Goal: Task Accomplishment & Management: Manage account settings

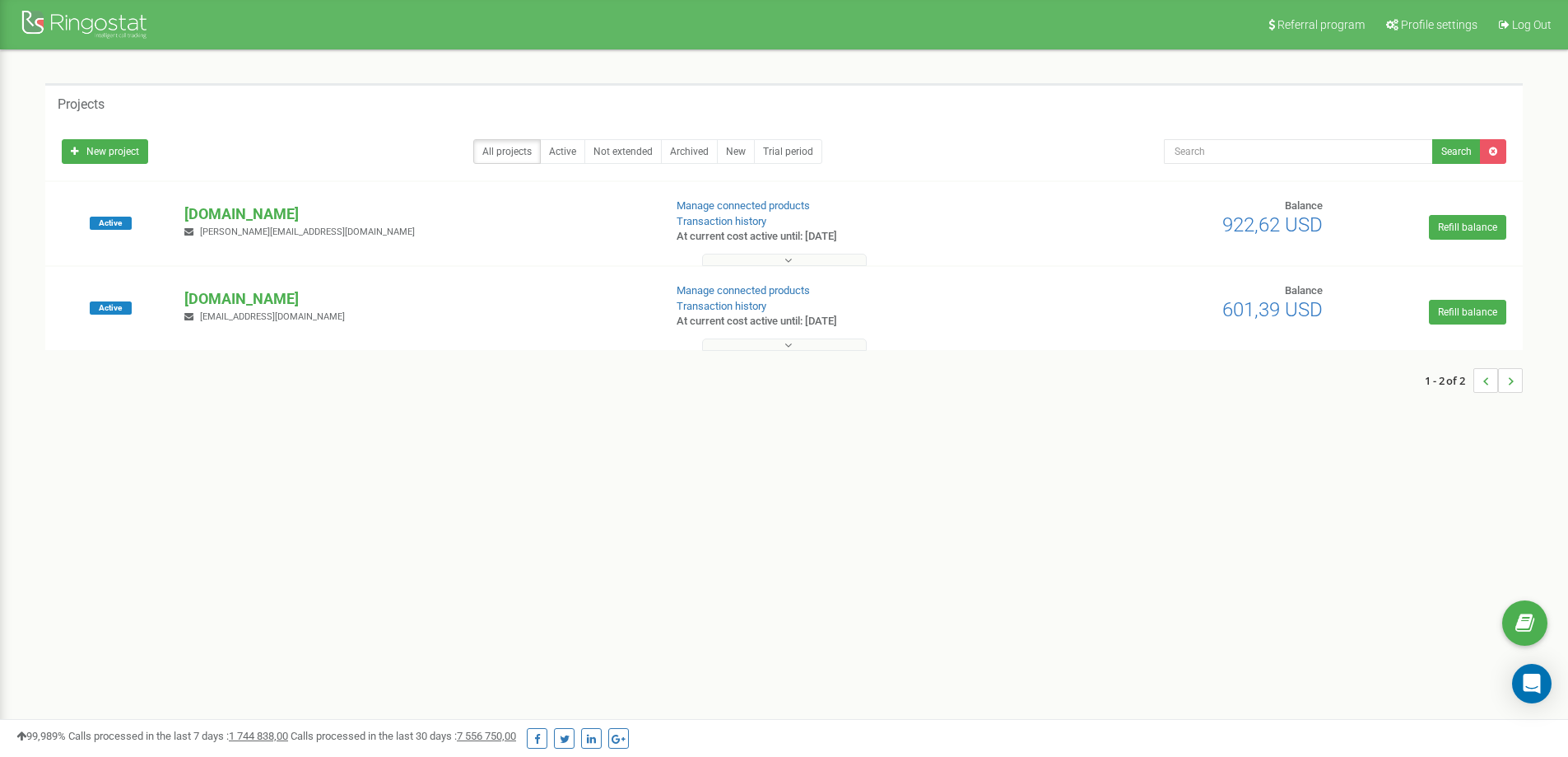
click at [269, 214] on p "[DOMAIN_NAME]" at bounding box center [417, 213] width 465 height 21
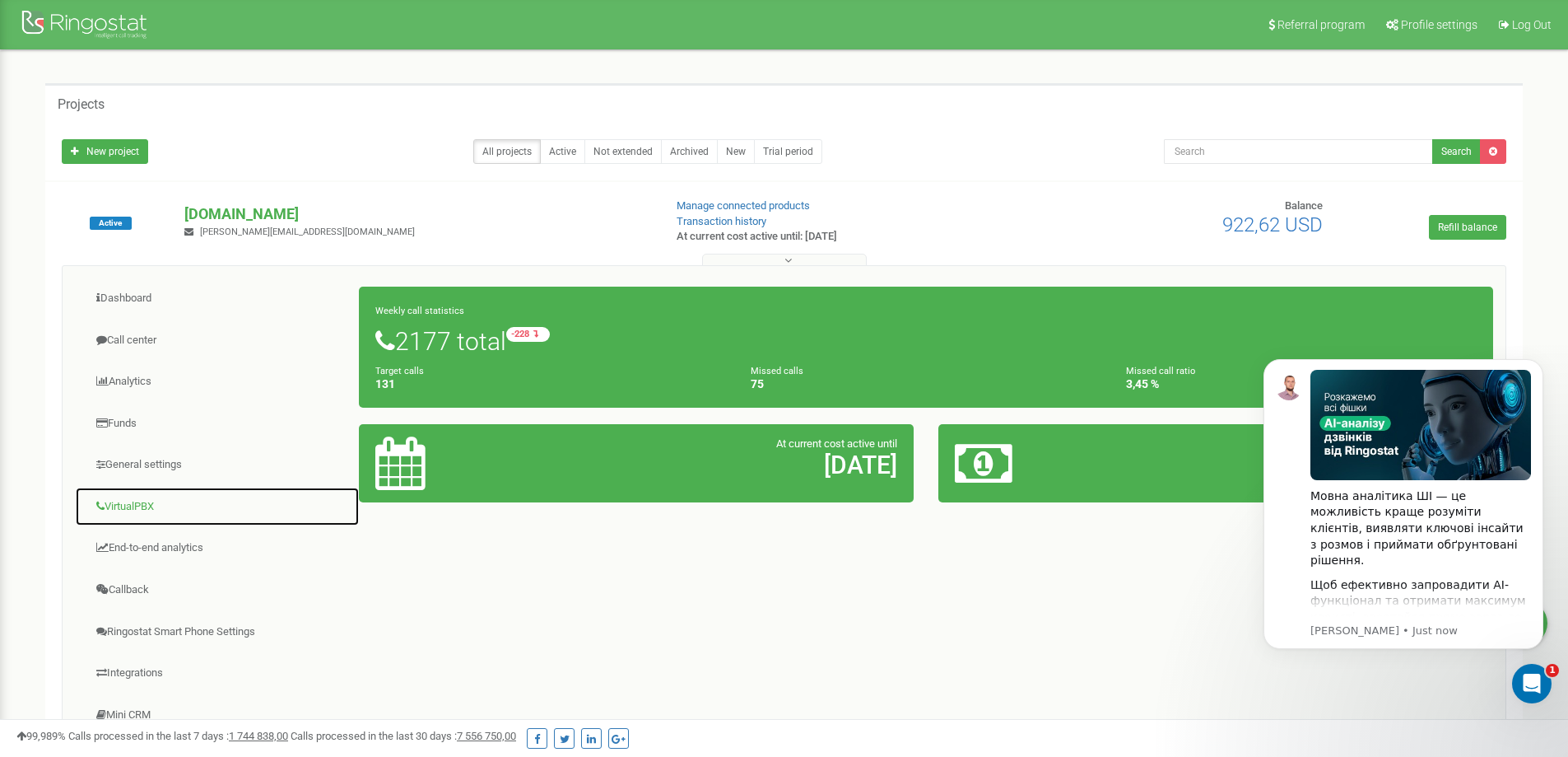
click at [139, 513] on link "VirtualPBX" at bounding box center [217, 507] width 284 height 40
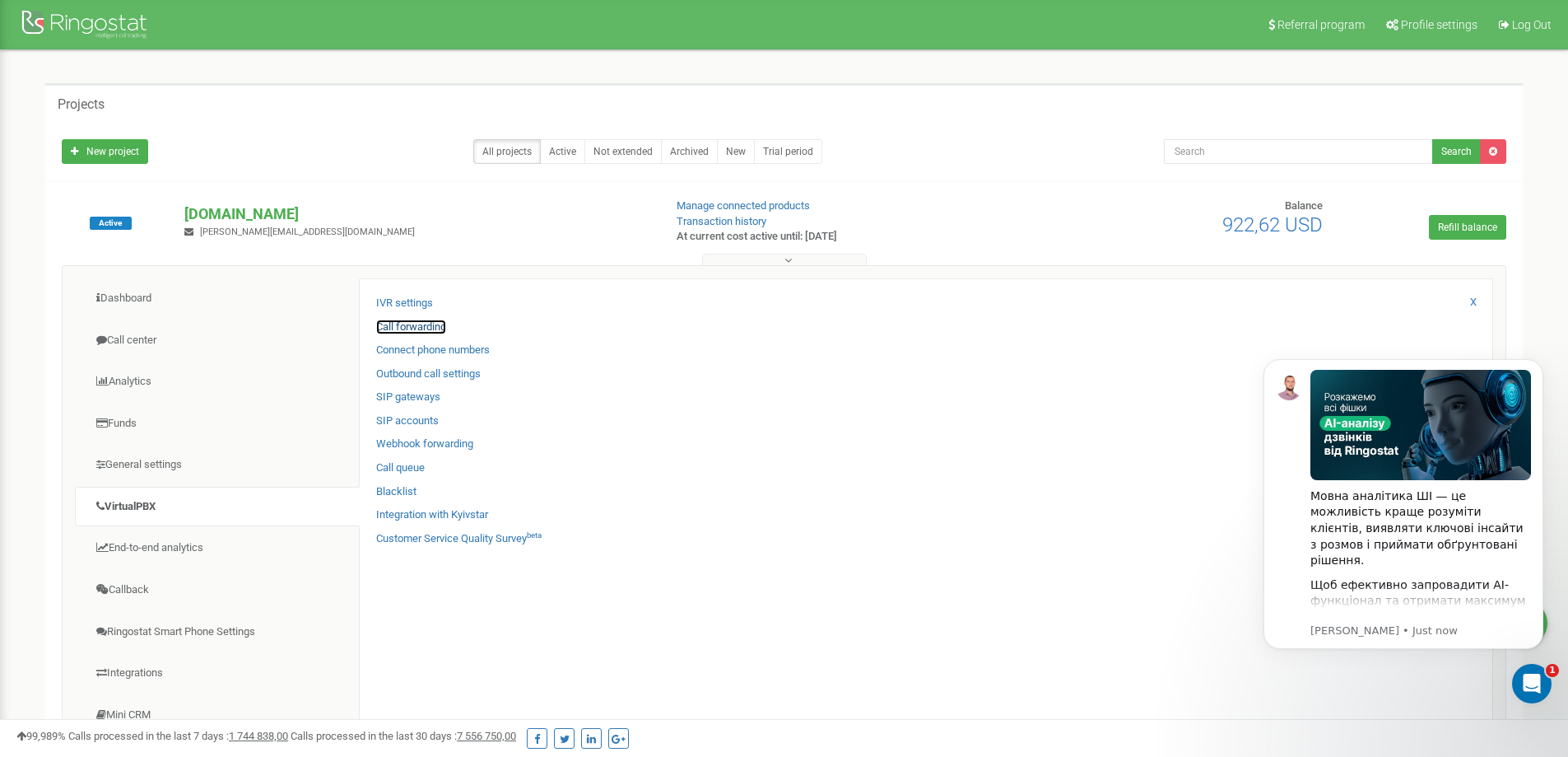
click at [398, 328] on link "Call forwarding" at bounding box center [411, 327] width 70 height 16
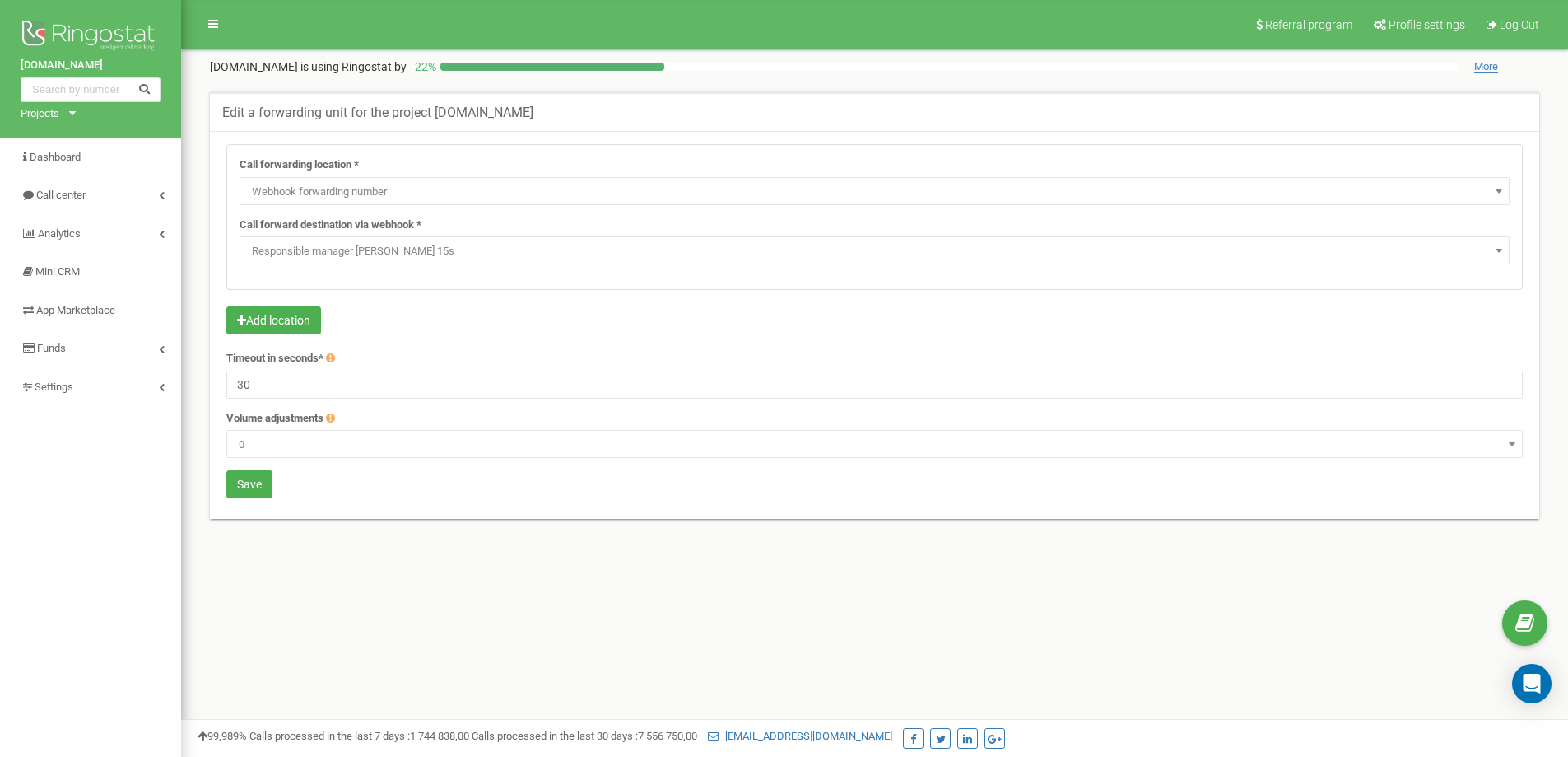
select select "webhookNumber"
click at [46, 404] on link "Settings" at bounding box center [90, 388] width 181 height 38
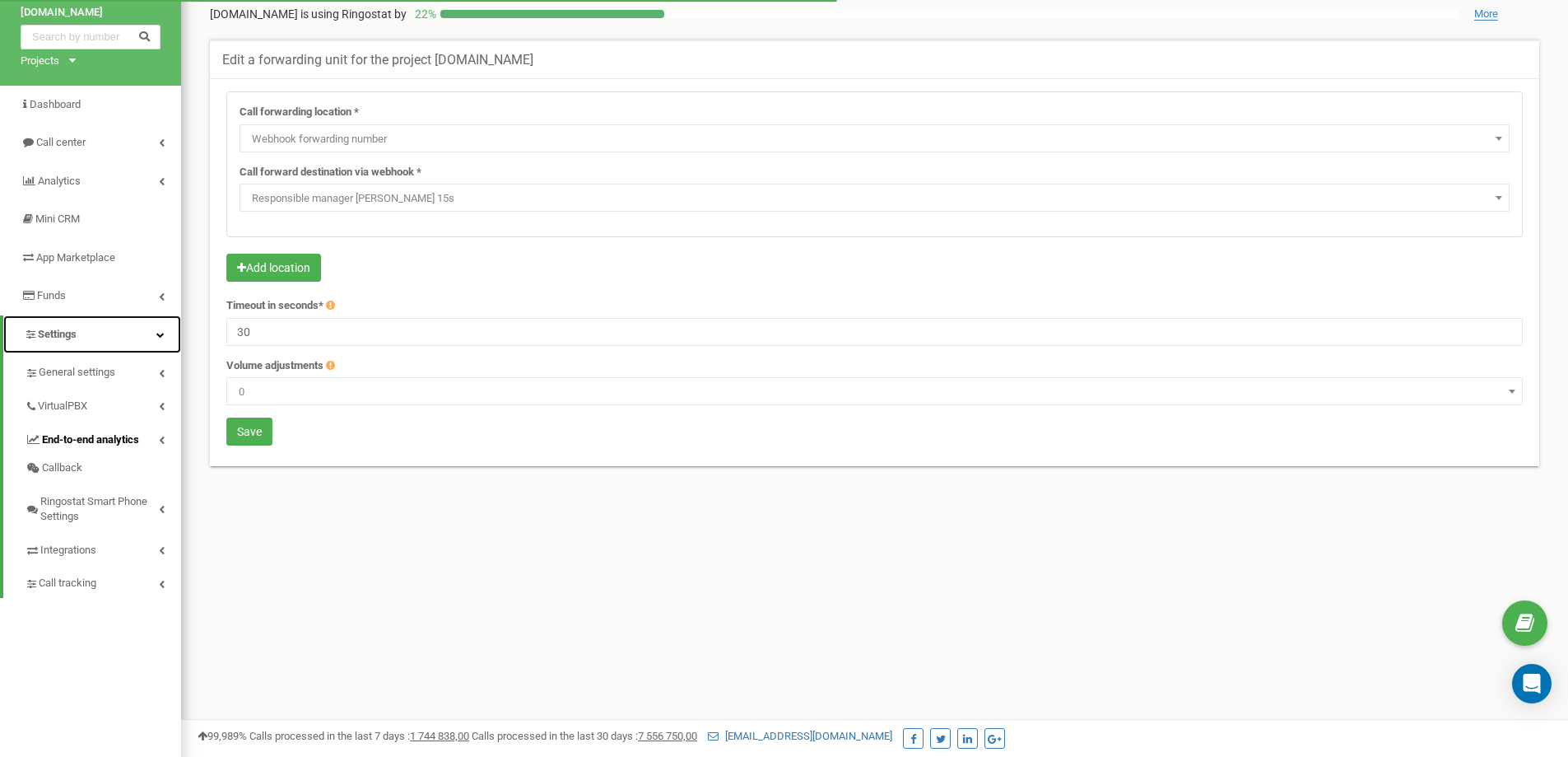
scroll to position [82, 0]
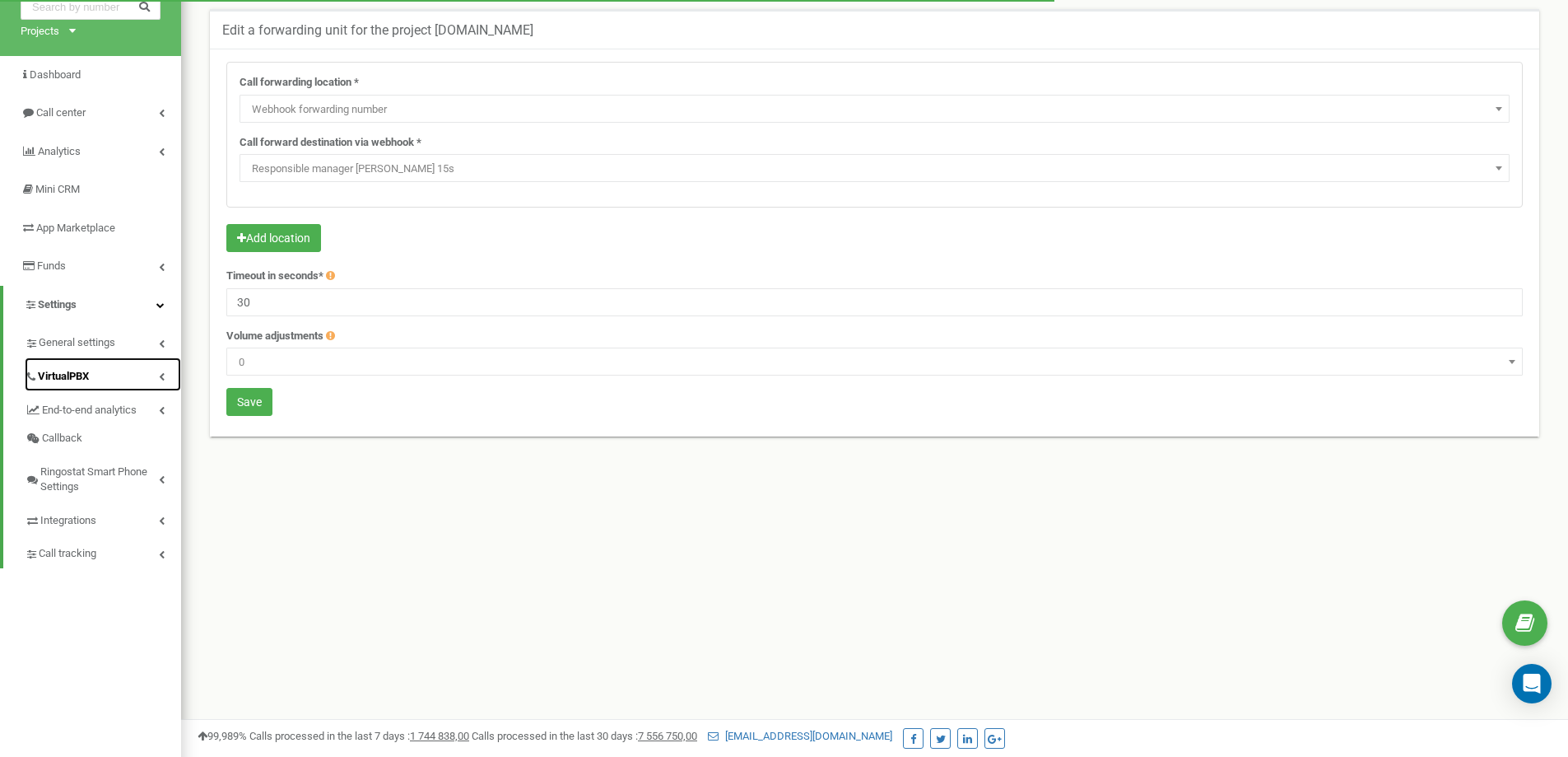
click at [121, 377] on link "VirtualPBX" at bounding box center [103, 374] width 157 height 34
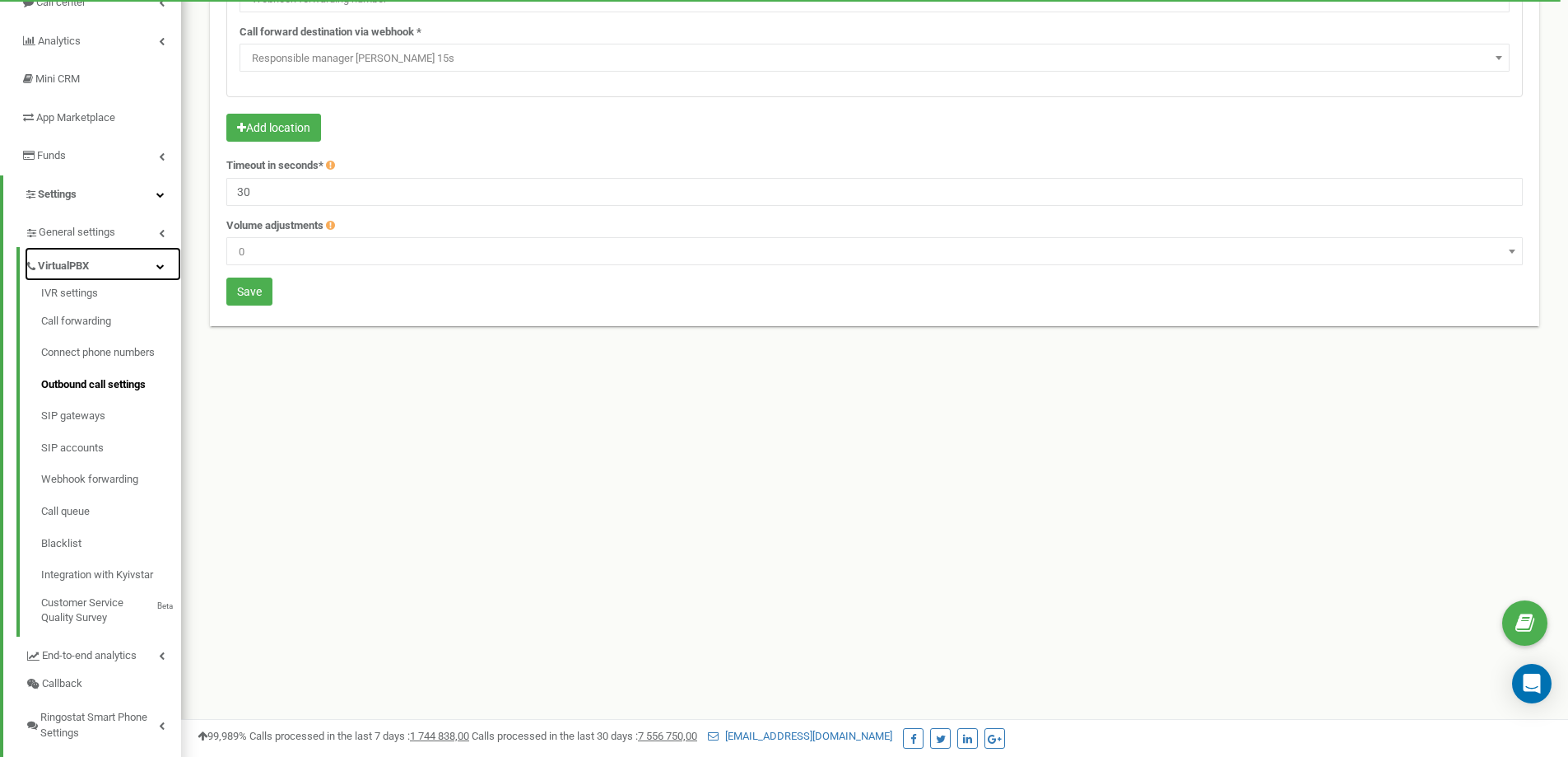
scroll to position [165, 0]
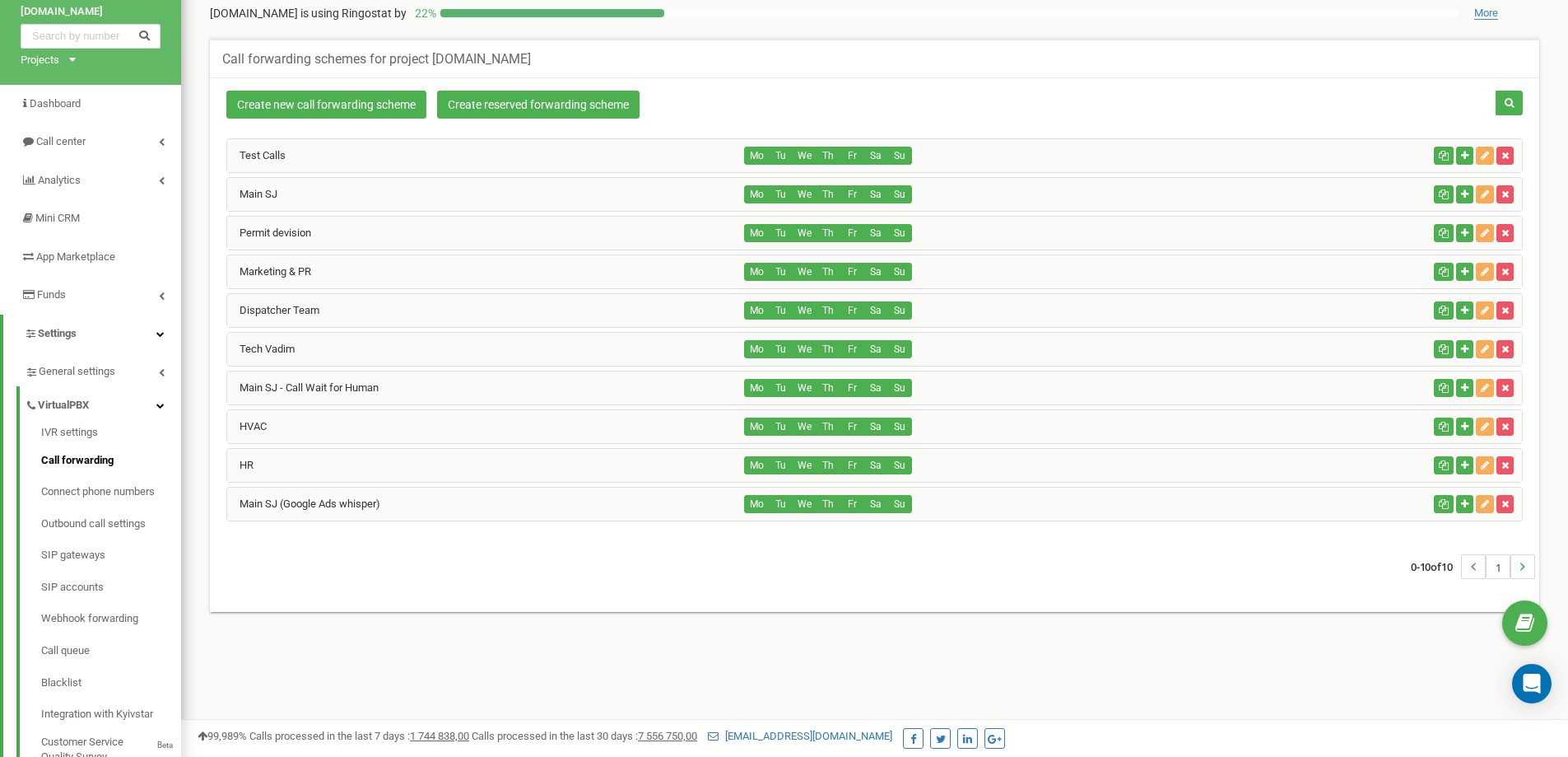
scroll to position [82, 0]
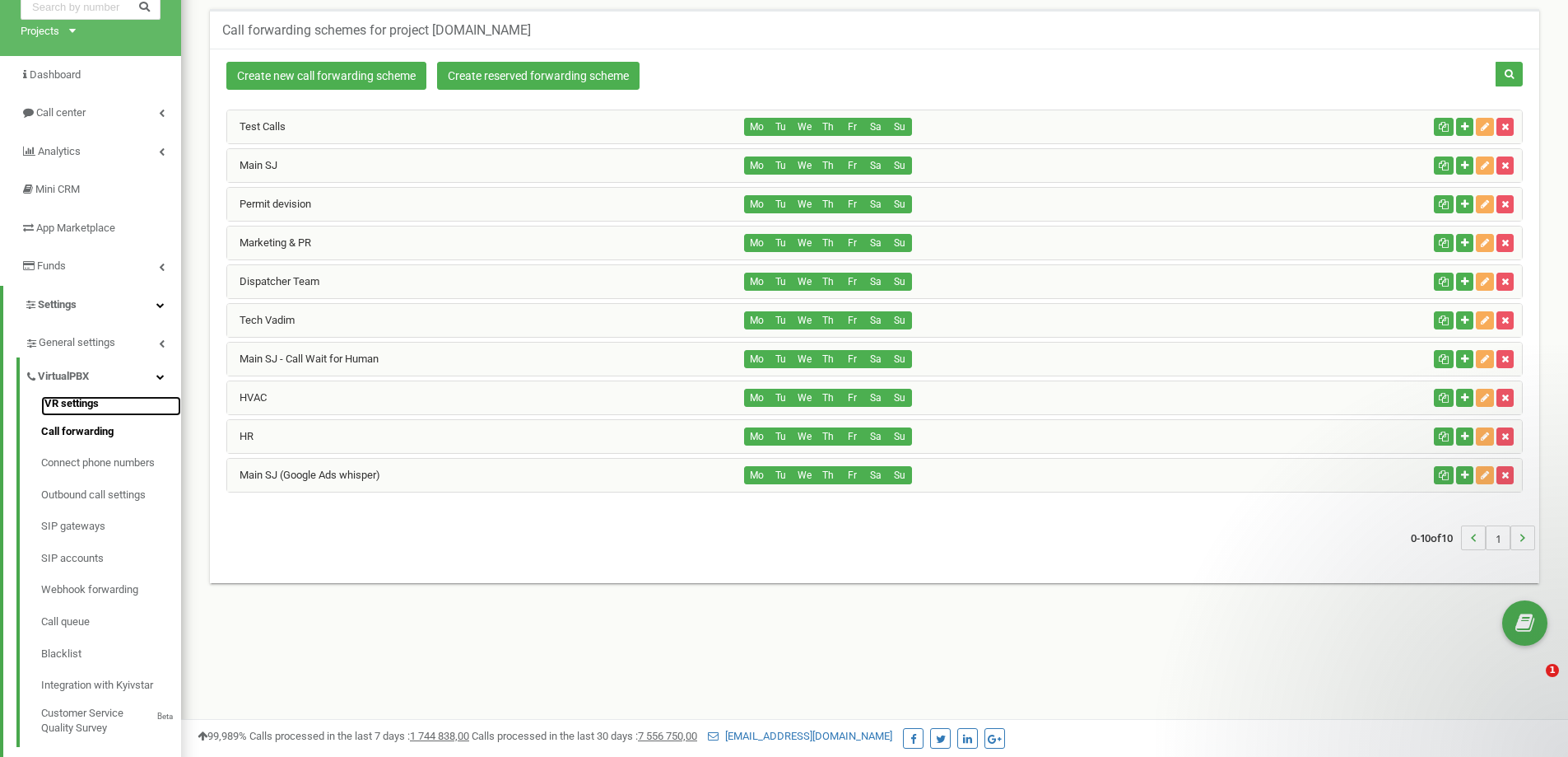
click at [95, 401] on link "IVR settings" at bounding box center [110, 406] width 139 height 20
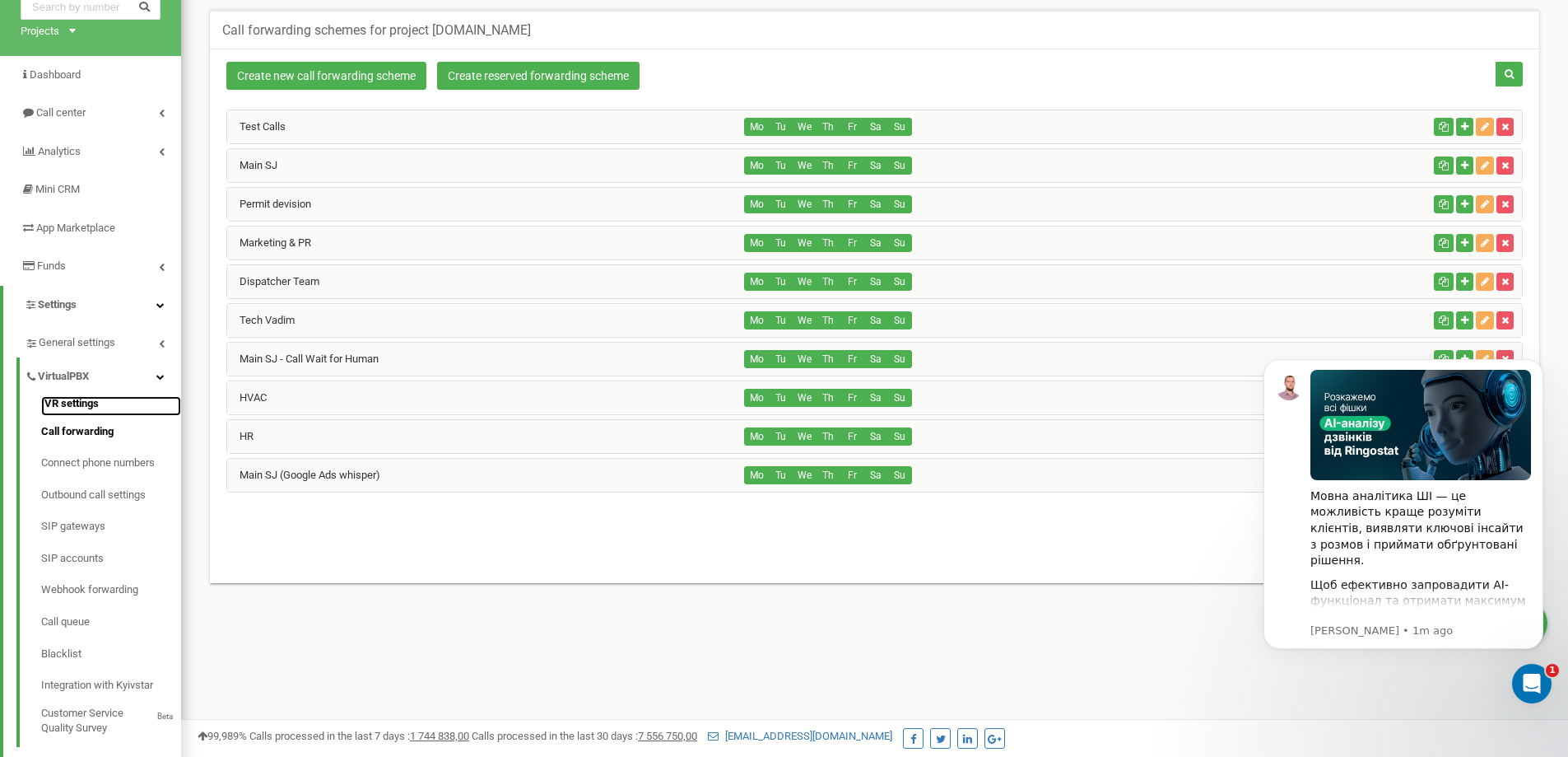
scroll to position [0, 0]
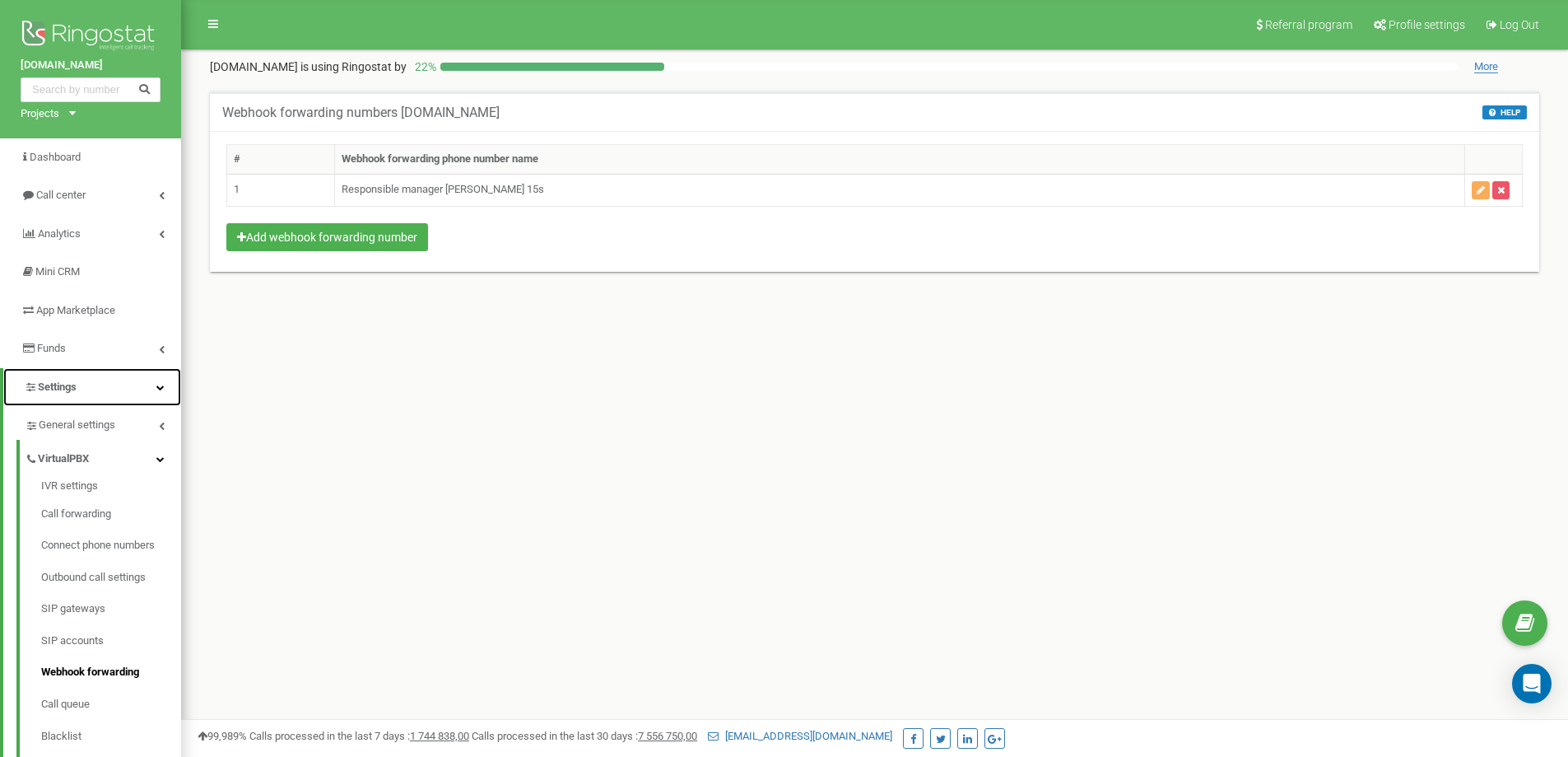
click at [98, 383] on link "Settings" at bounding box center [92, 388] width 178 height 38
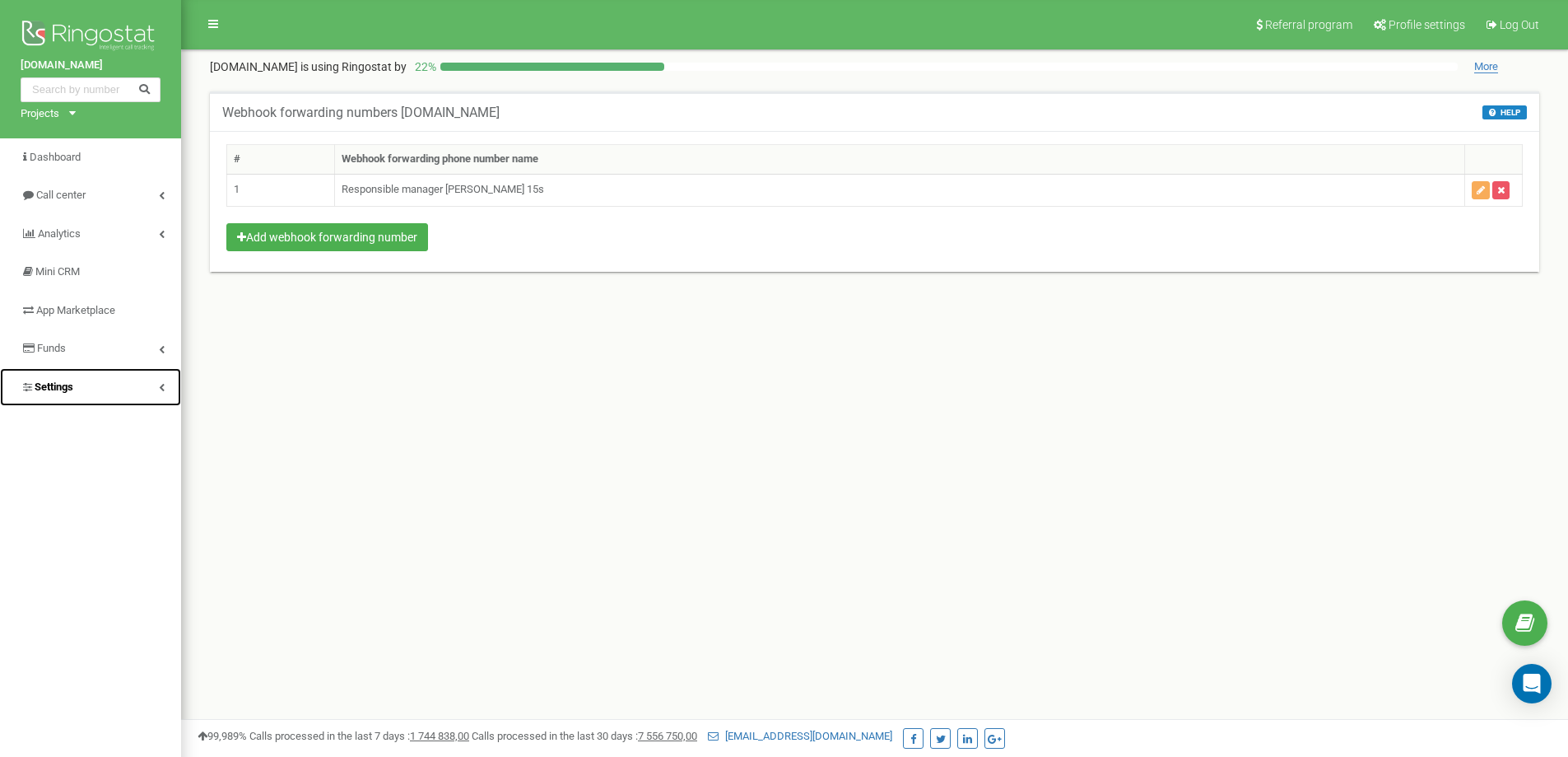
click at [98, 384] on link "Settings" at bounding box center [90, 388] width 181 height 38
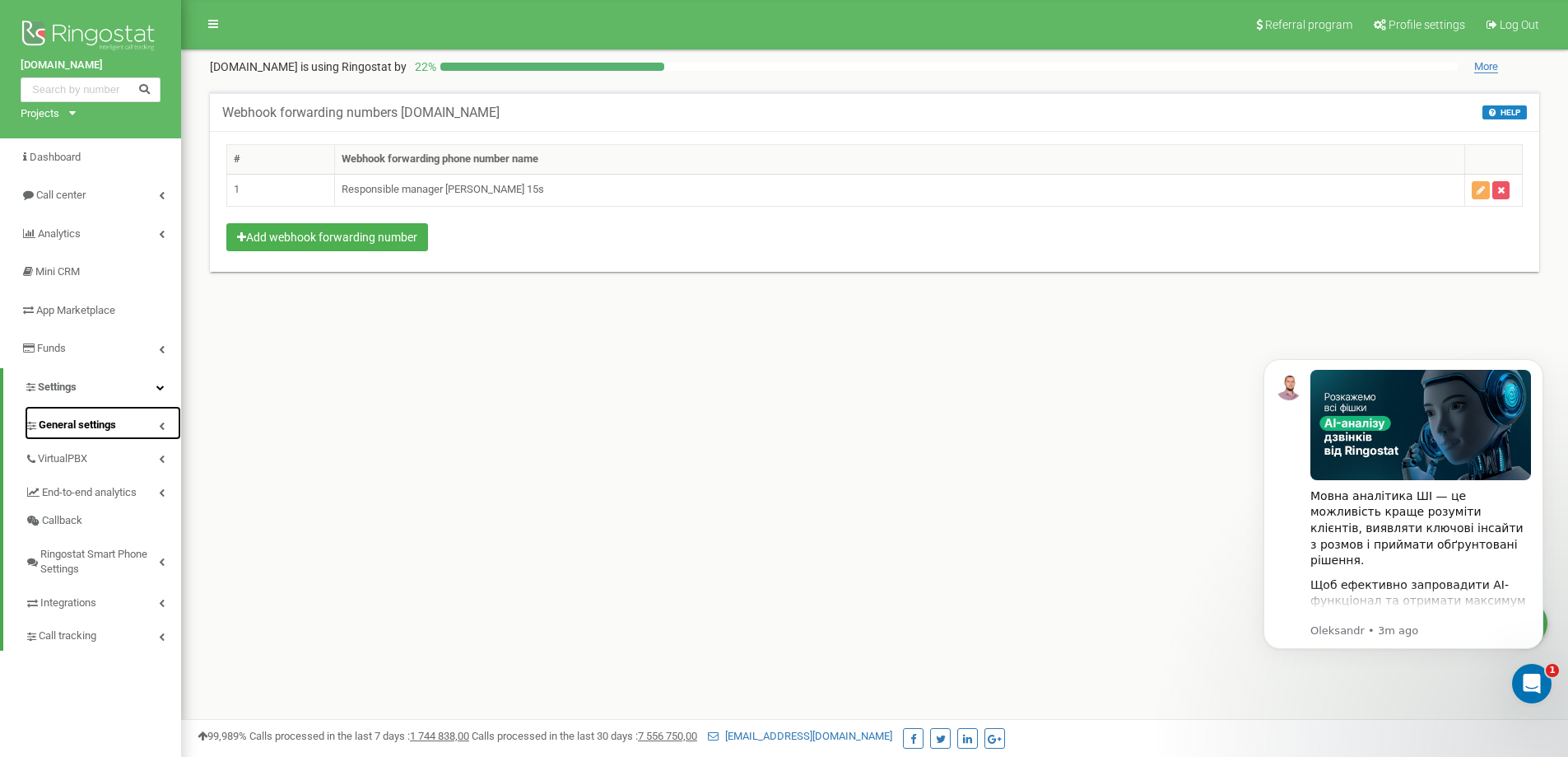
click at [151, 421] on link "General settings" at bounding box center [103, 422] width 157 height 34
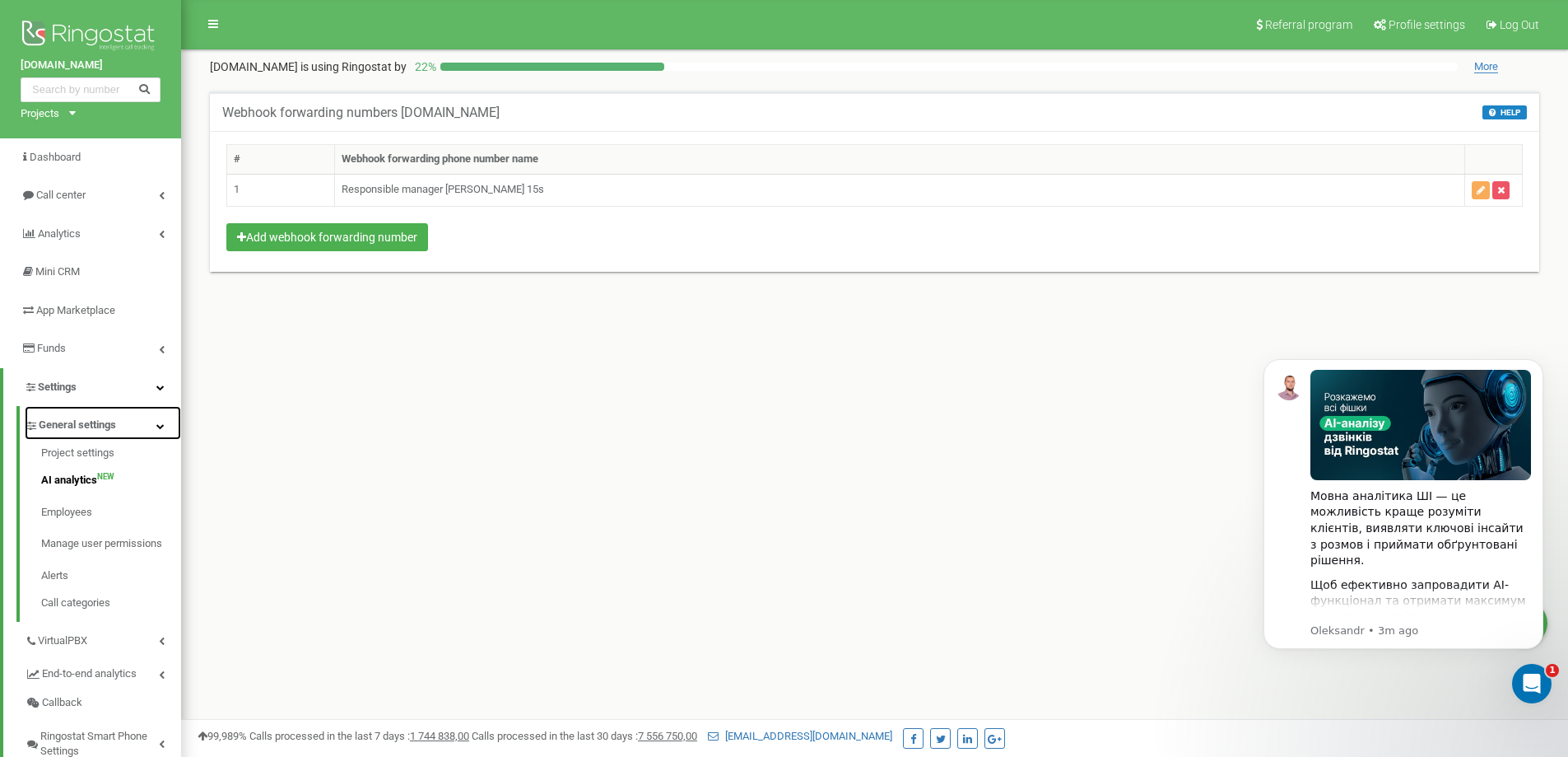
scroll to position [82, 0]
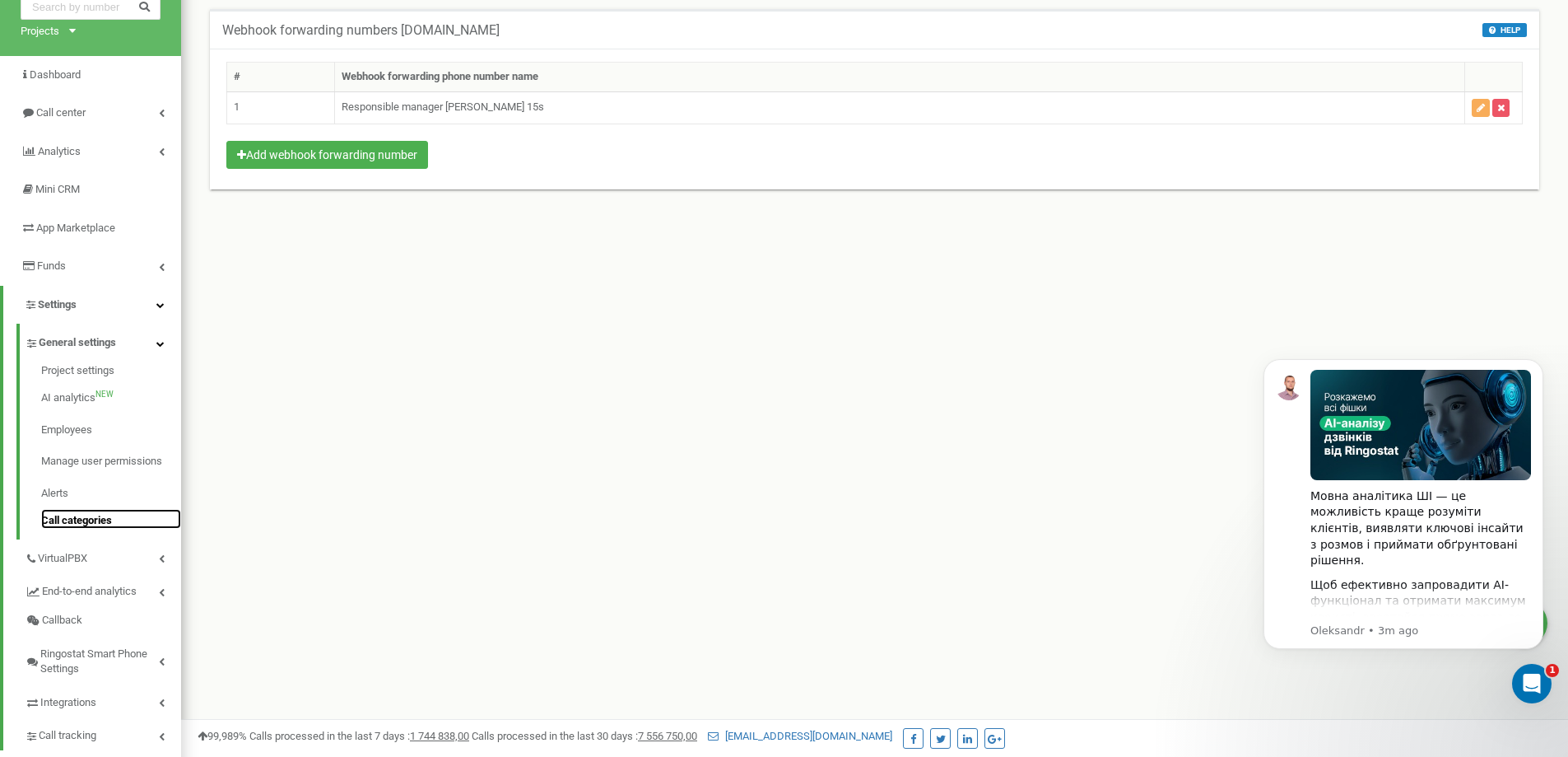
click at [91, 527] on link "Call categories" at bounding box center [110, 519] width 139 height 20
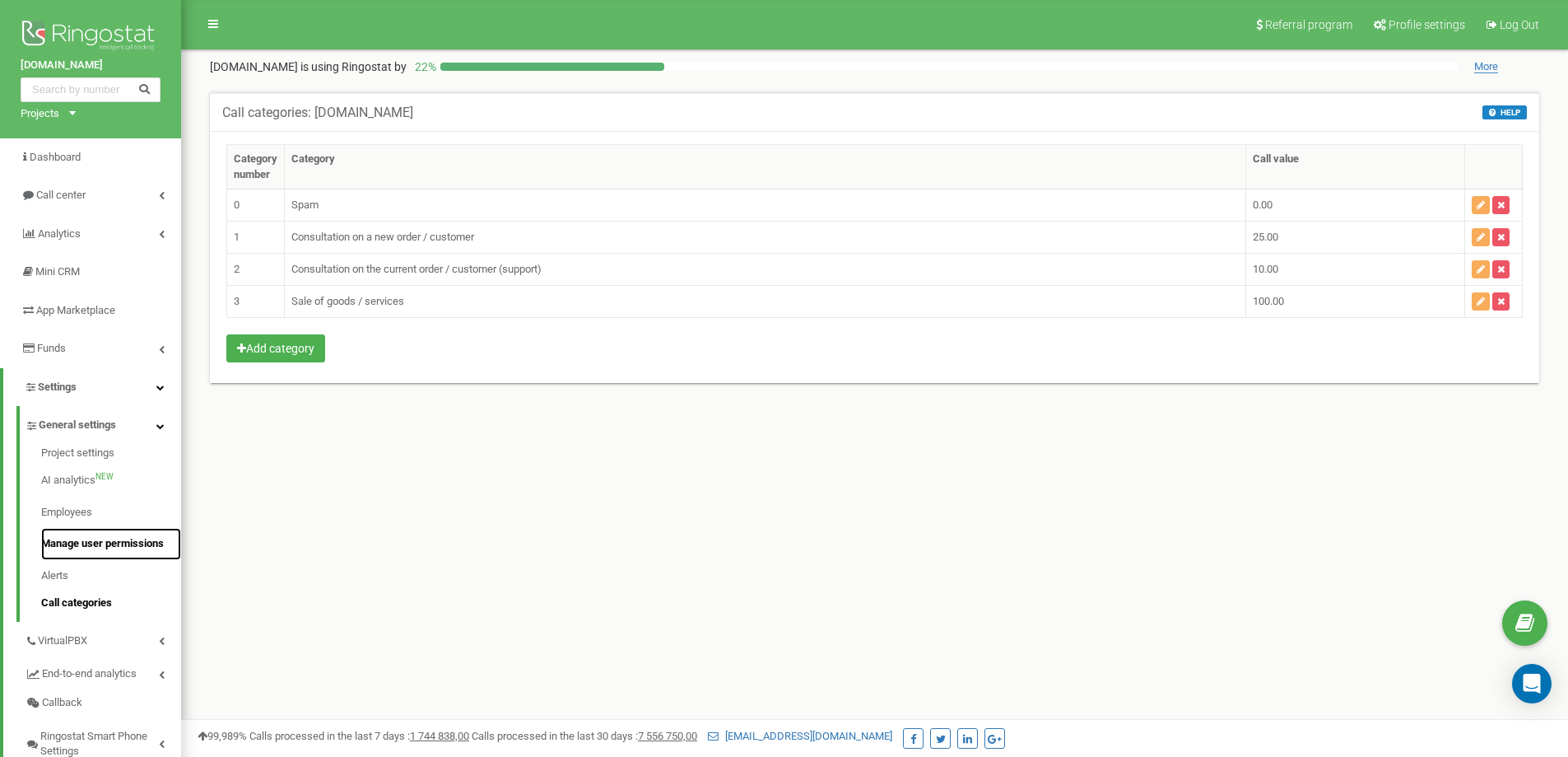
click at [99, 547] on link "Manage user permissions" at bounding box center [110, 544] width 139 height 32
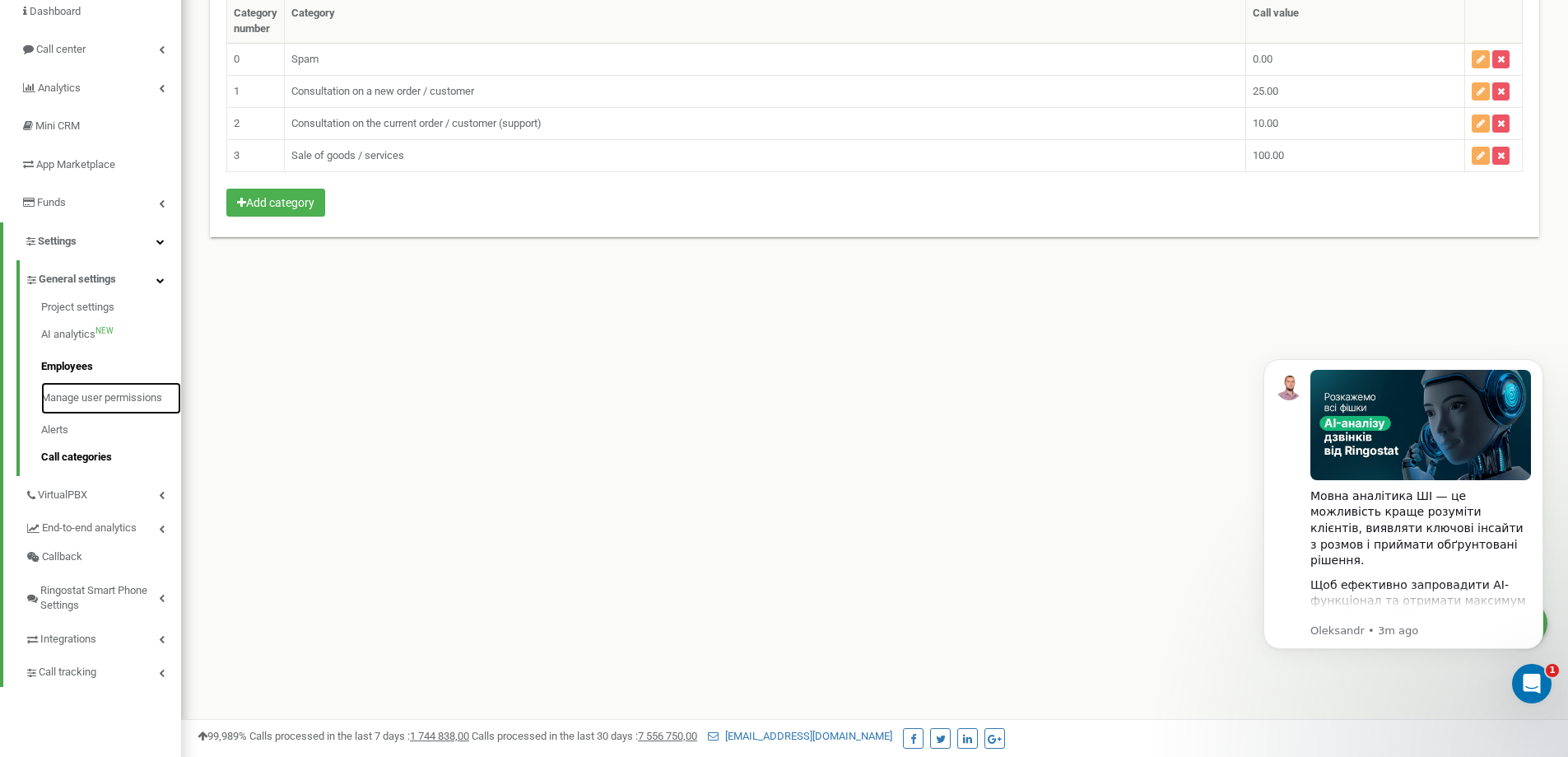
scroll to position [165, 0]
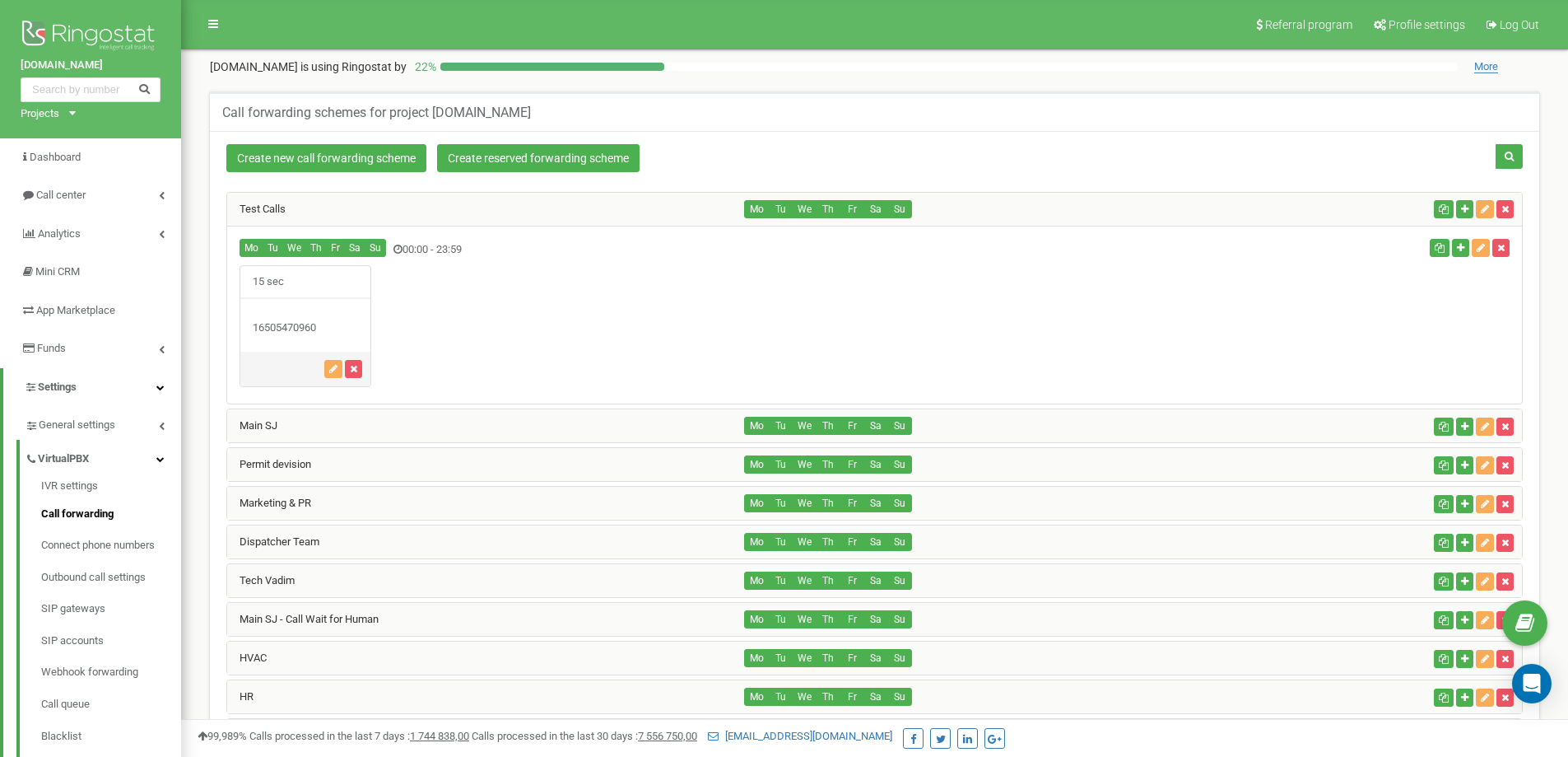
click at [340, 431] on div "Main SJ" at bounding box center [486, 426] width 518 height 33
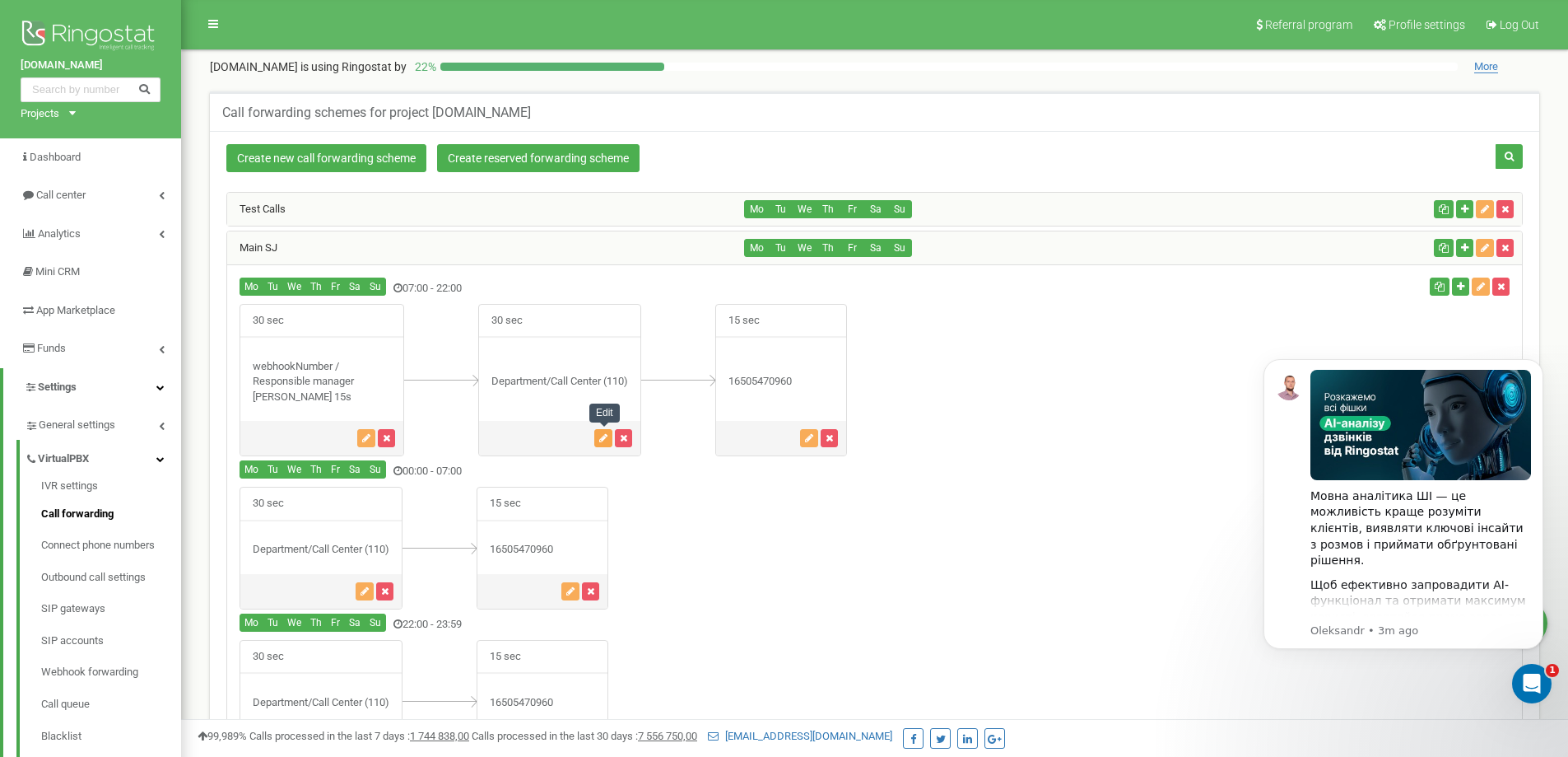
click at [601, 439] on icon "button" at bounding box center [603, 438] width 8 height 10
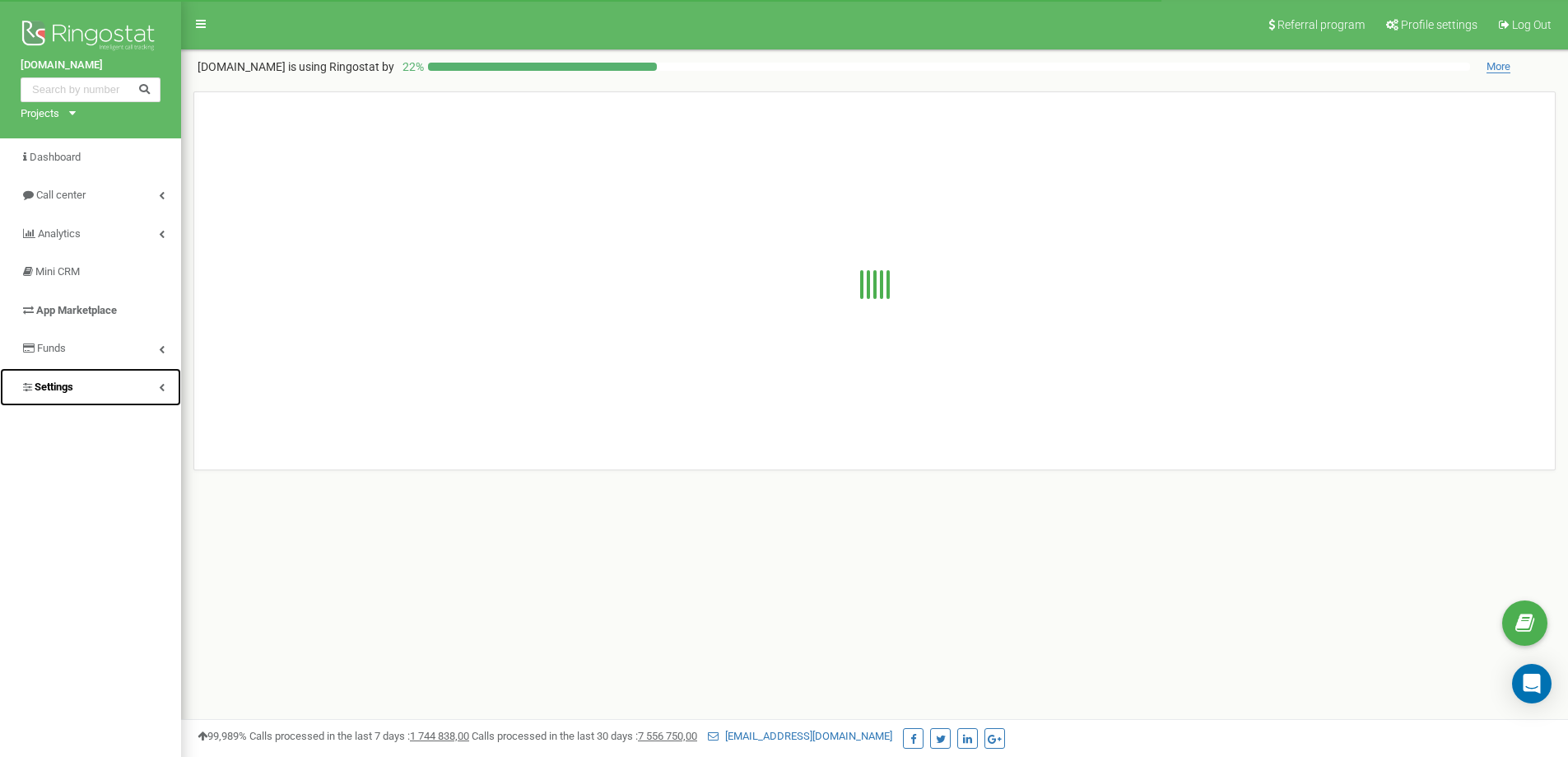
click at [82, 385] on link "Settings" at bounding box center [90, 388] width 181 height 38
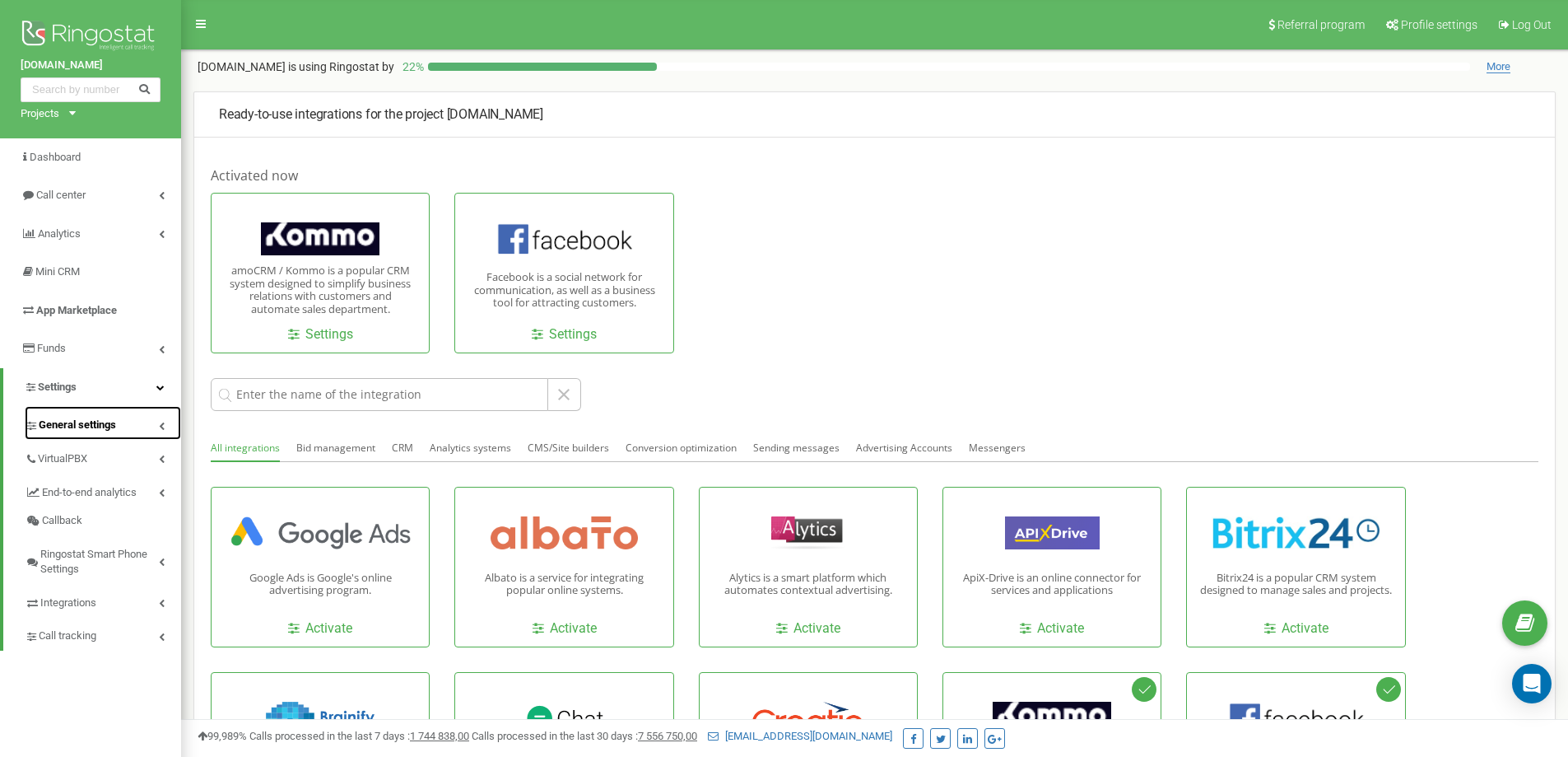
click at [73, 427] on span "General settings" at bounding box center [77, 425] width 77 height 16
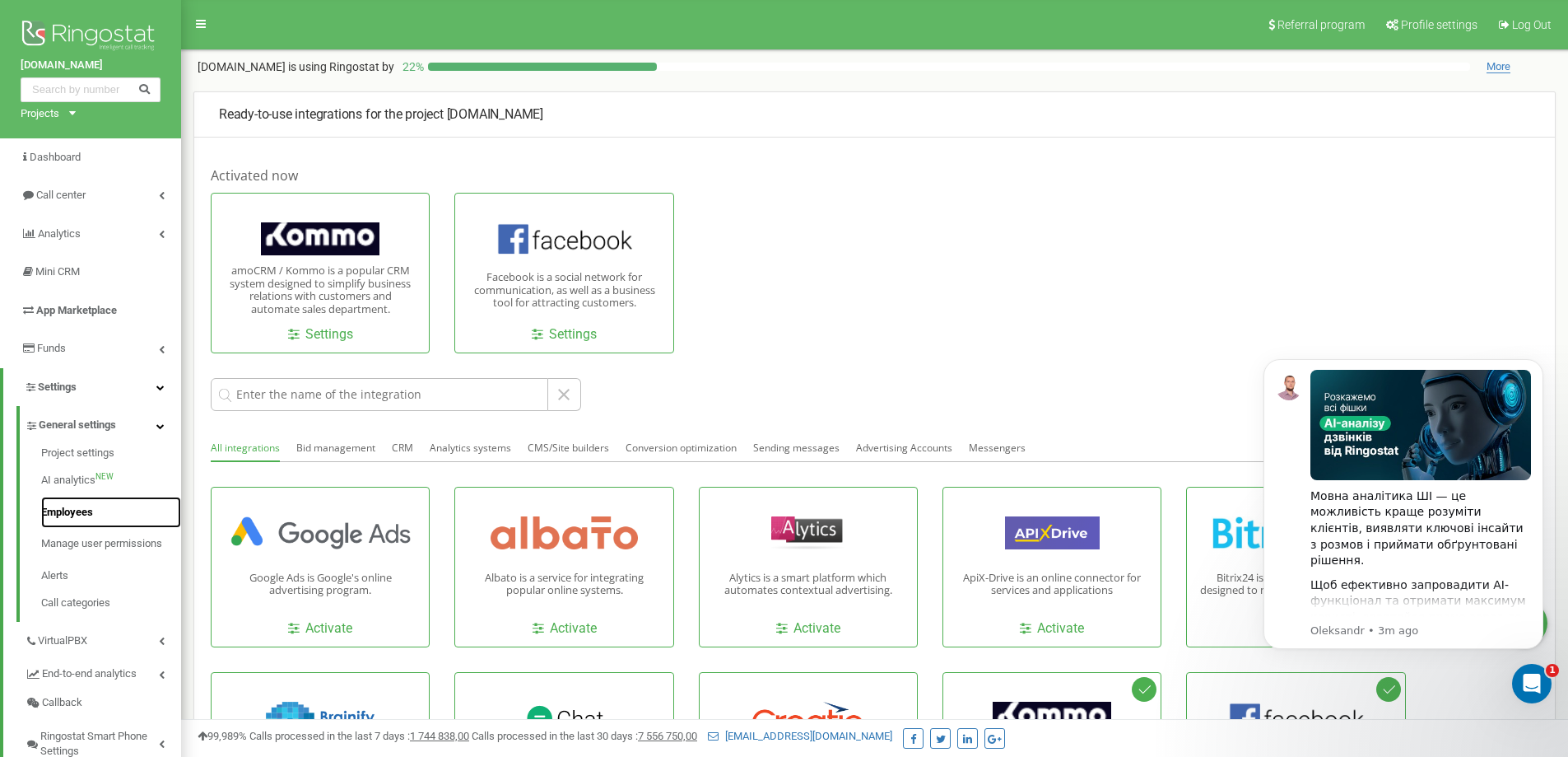
click at [86, 503] on link "Employees" at bounding box center [110, 512] width 139 height 32
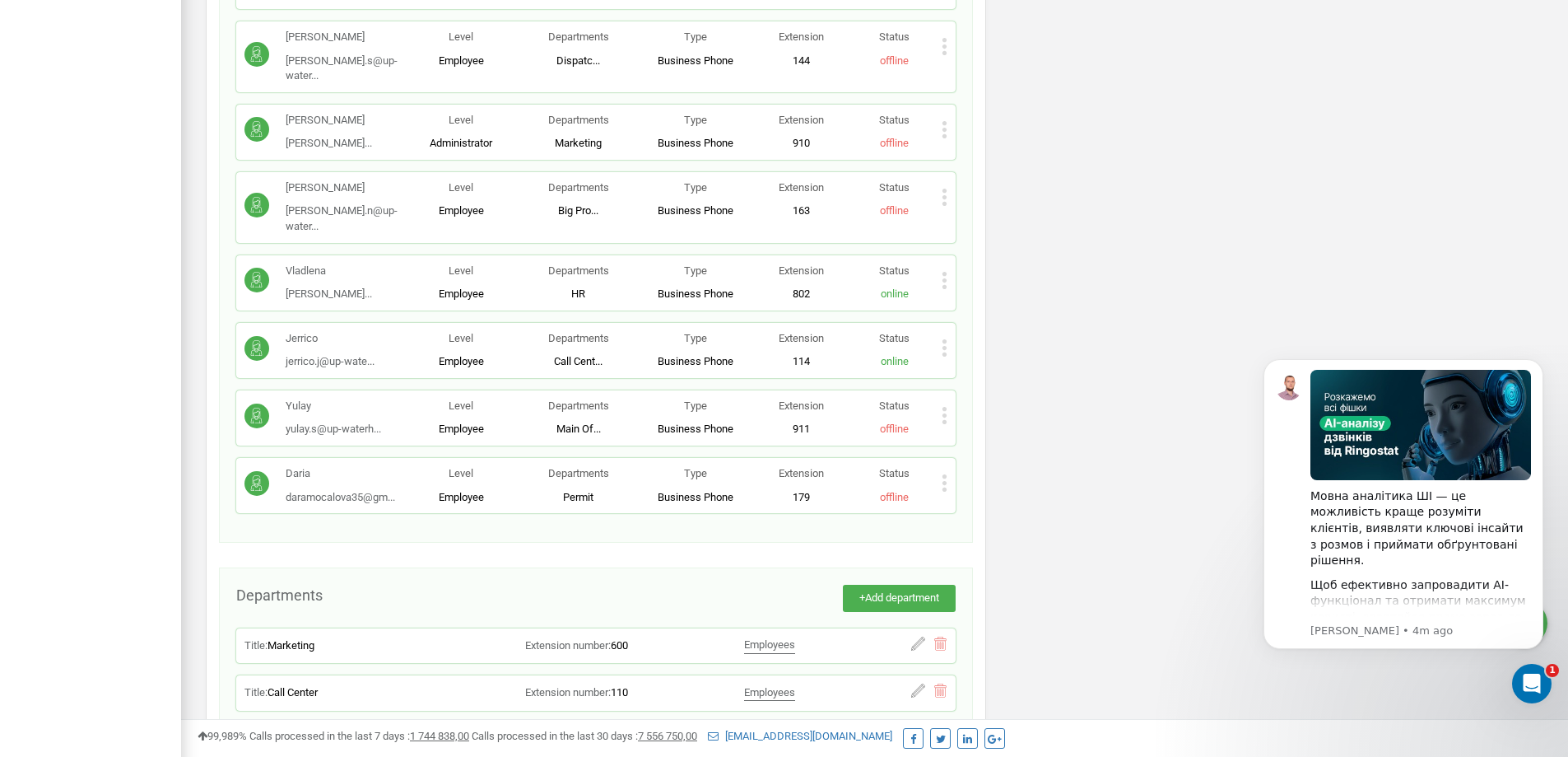
scroll to position [2132, 0]
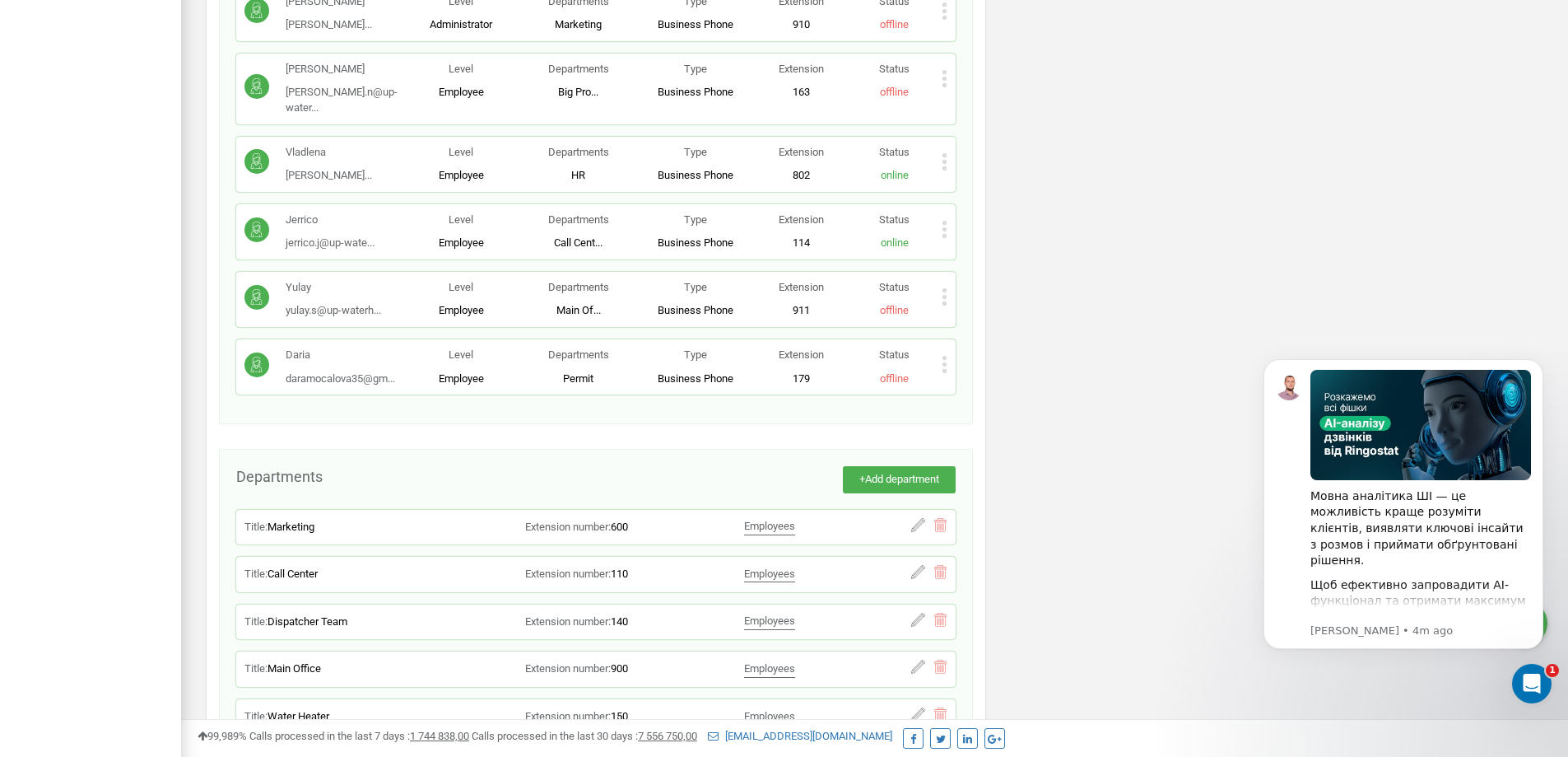
click at [908, 518] on div "Title: Marketing Extension number: 600 Employees Advertising [PERSON_NAME] Edit…" at bounding box center [595, 527] width 703 height 19
click at [919, 518] on icon at bounding box center [917, 524] width 14 height 14
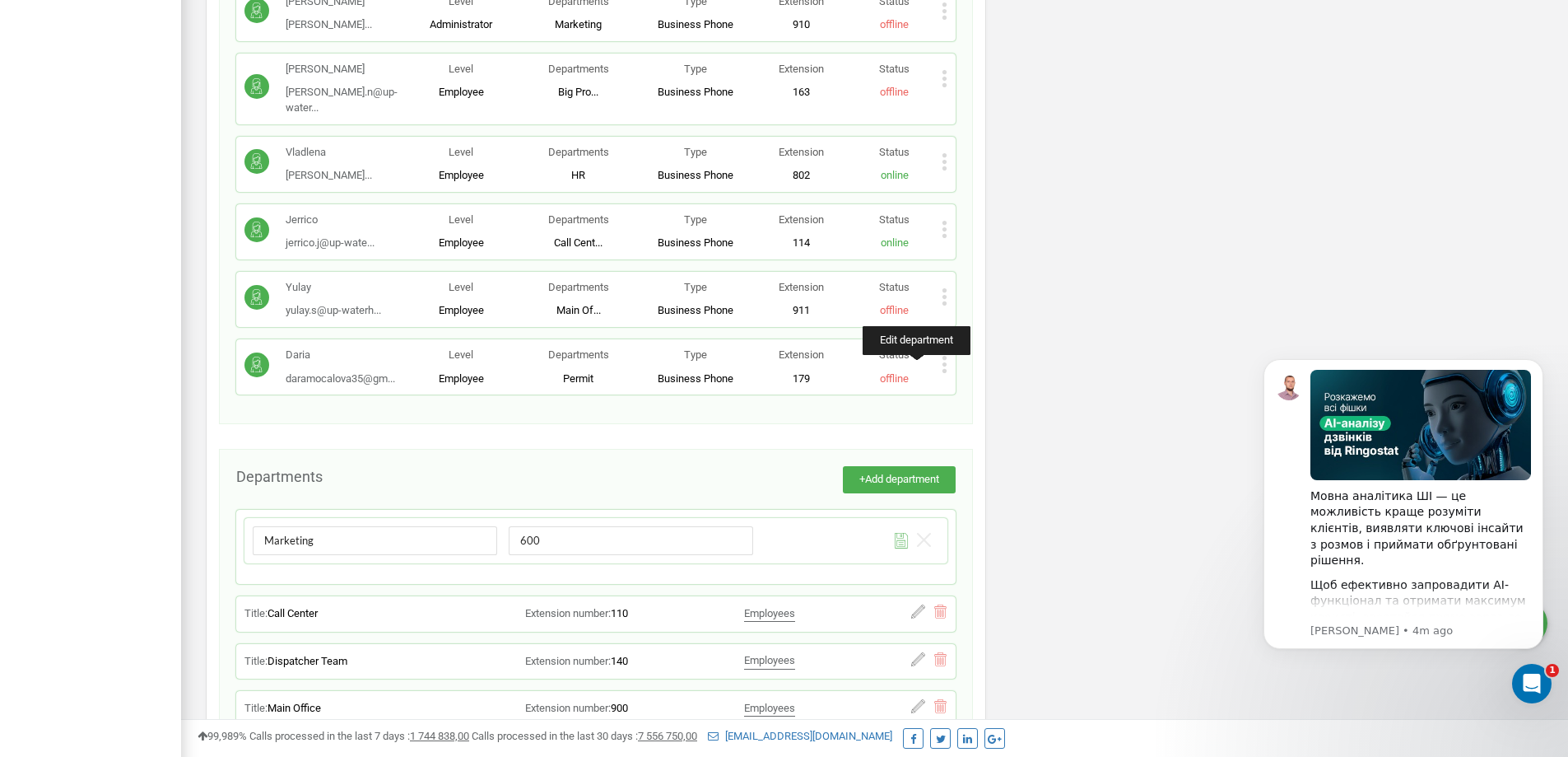
click at [901, 540] on icon at bounding box center [901, 543] width 9 height 6
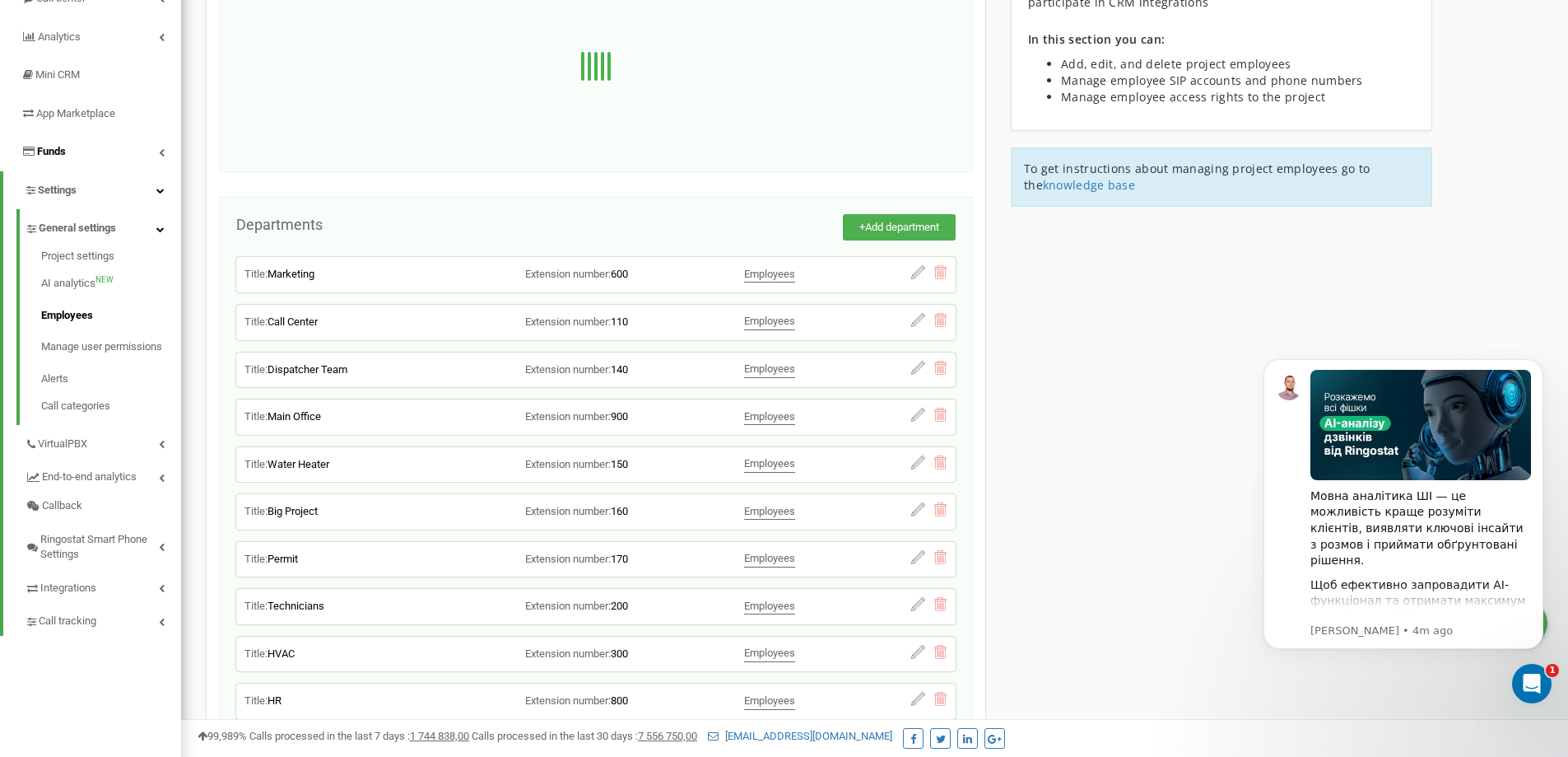
scroll to position [321, 0]
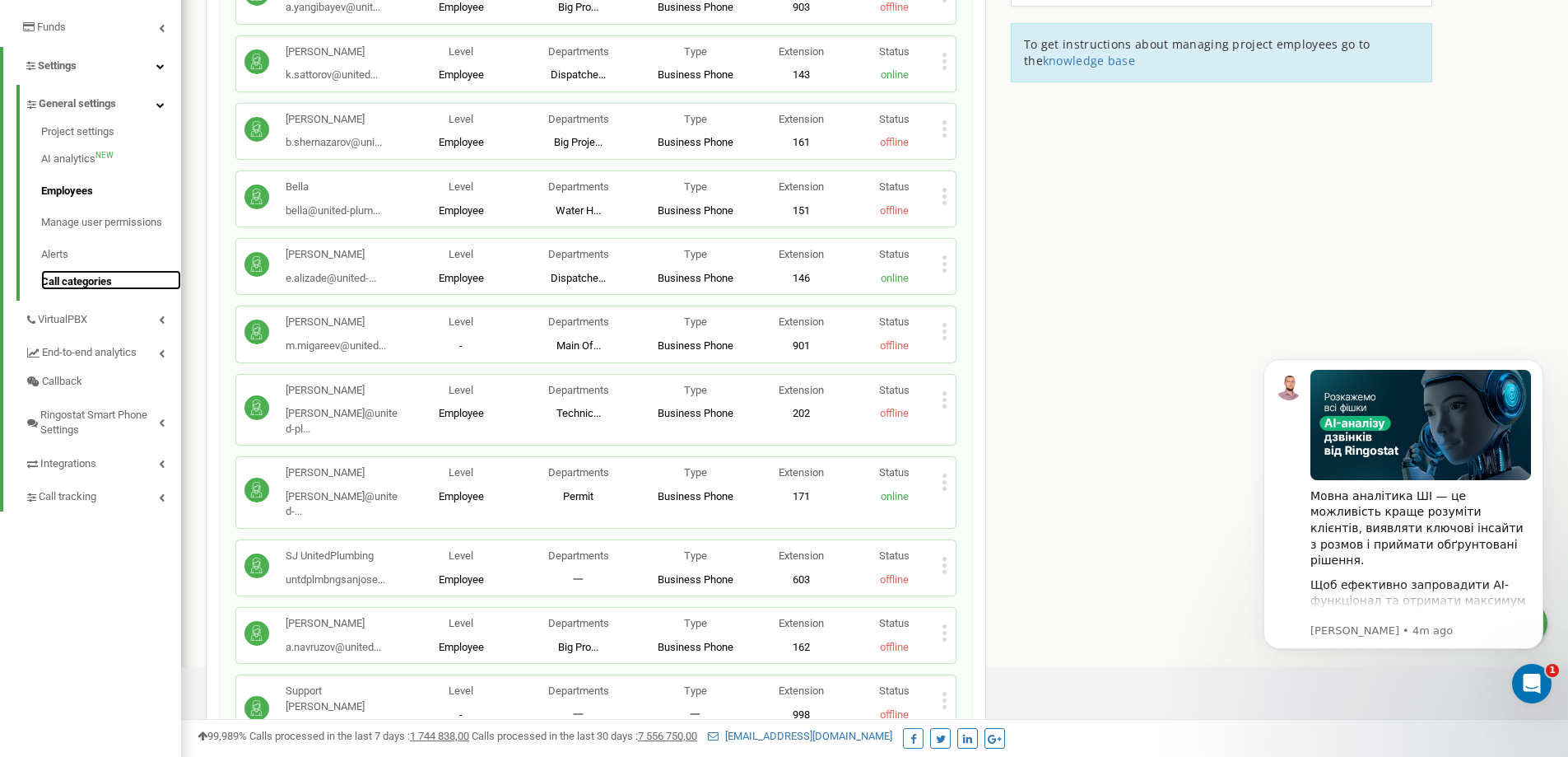
click at [82, 280] on link "Call categories" at bounding box center [110, 280] width 139 height 20
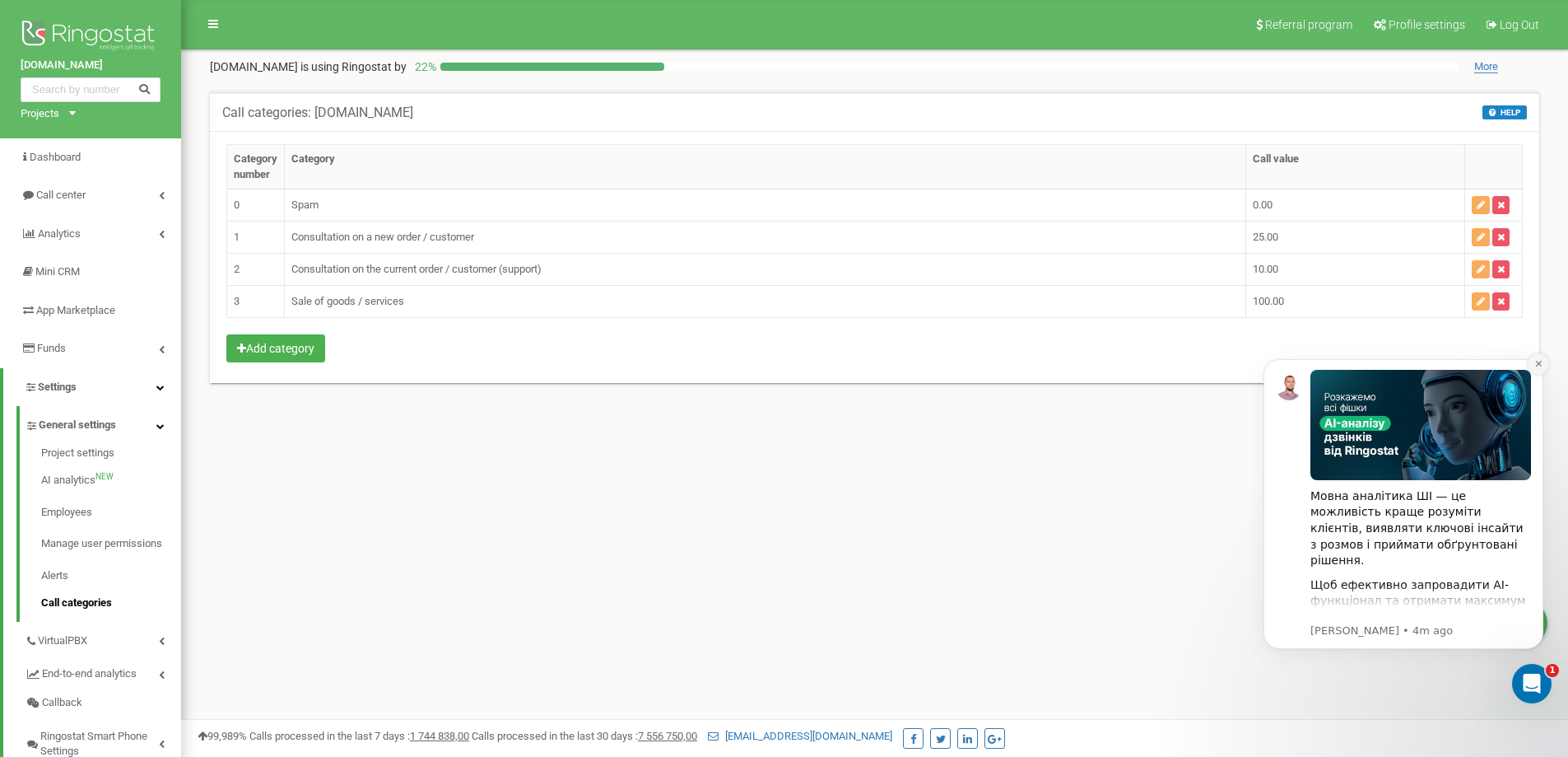
click at [1538, 366] on icon "Dismiss notification" at bounding box center [1539, 364] width 9 height 9
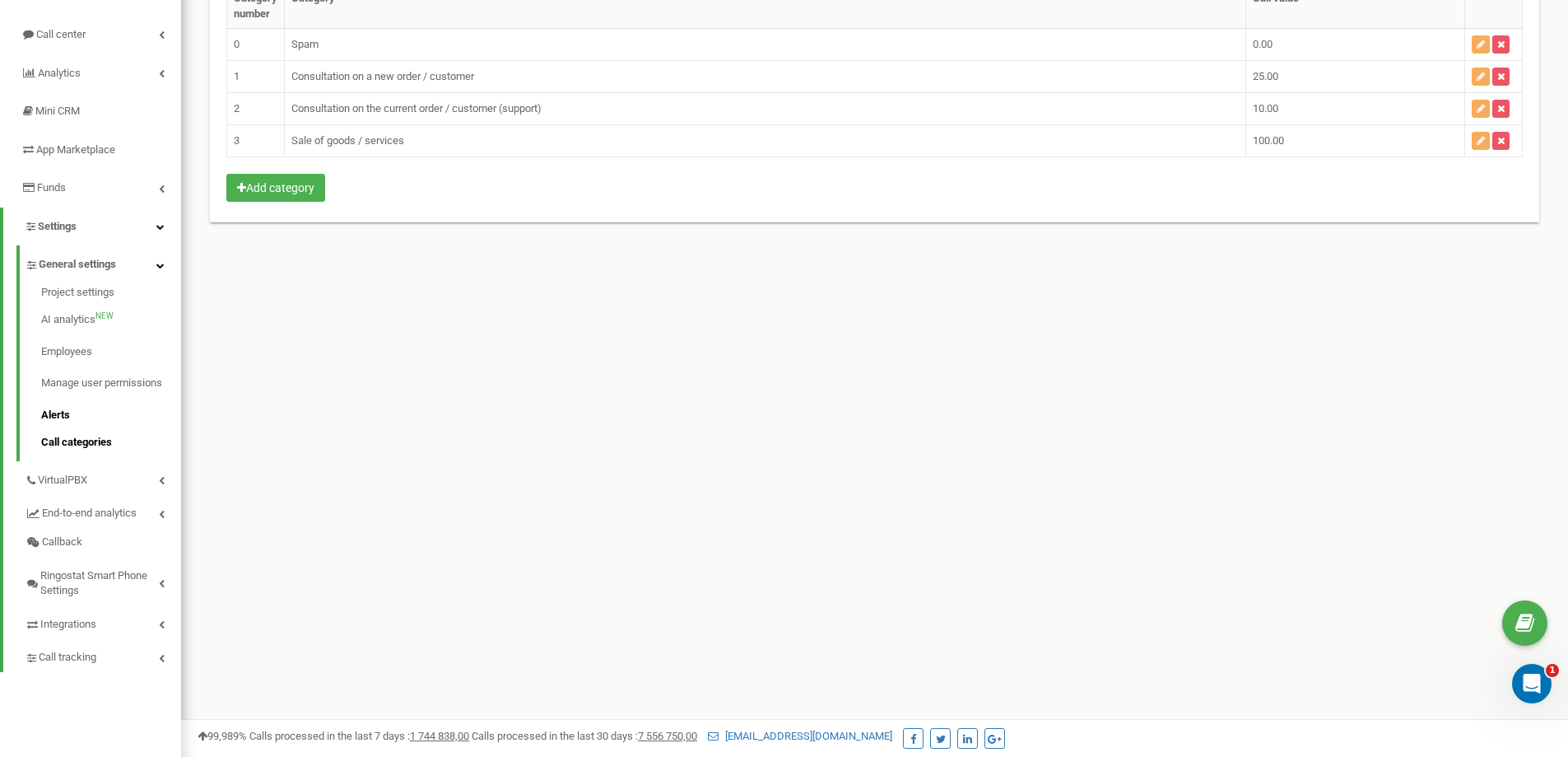
scroll to position [165, 0]
click at [81, 473] on span "VirtualPBX" at bounding box center [64, 476] width 51 height 16
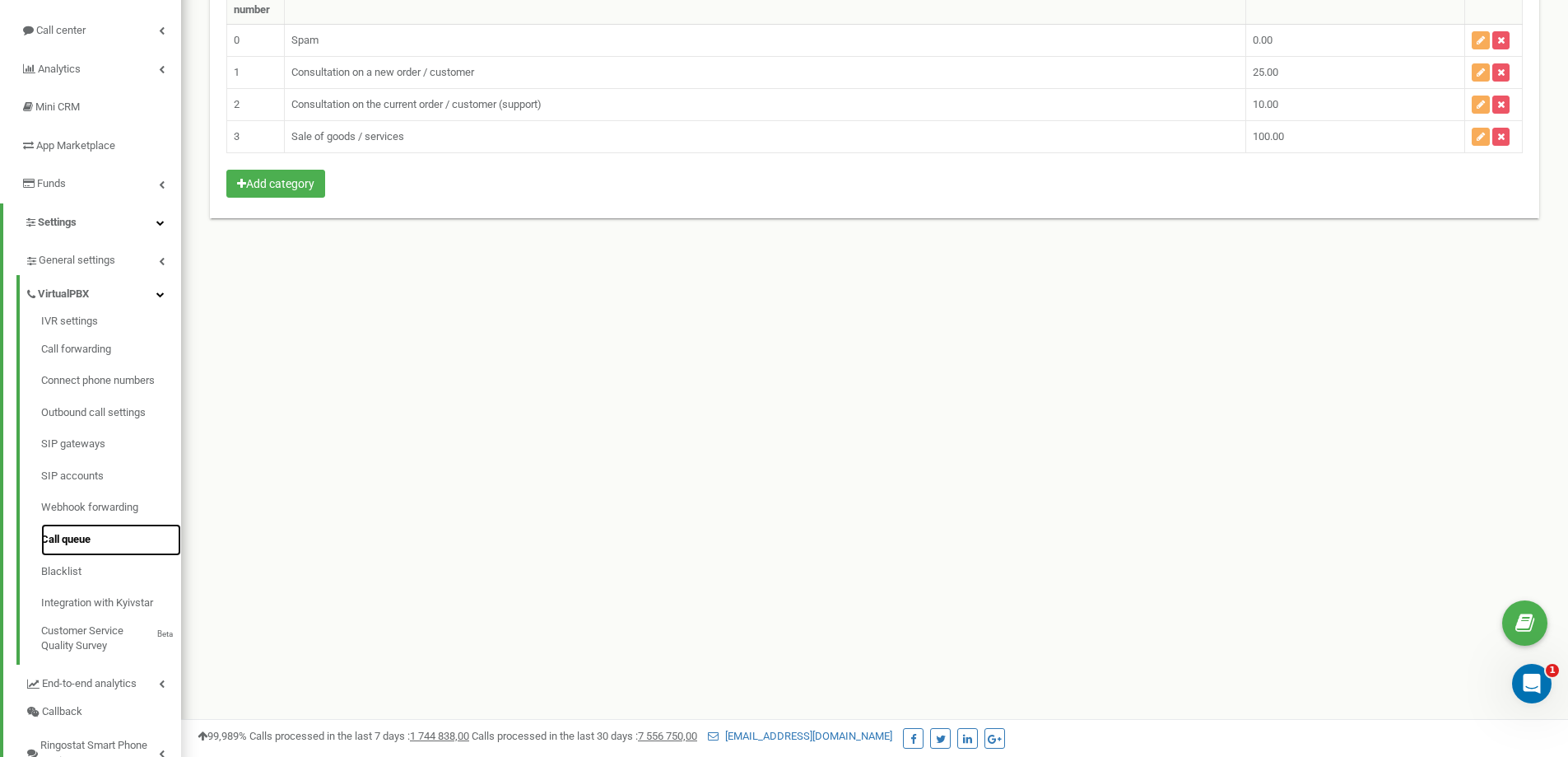
click at [96, 544] on link "Call queue" at bounding box center [110, 539] width 139 height 32
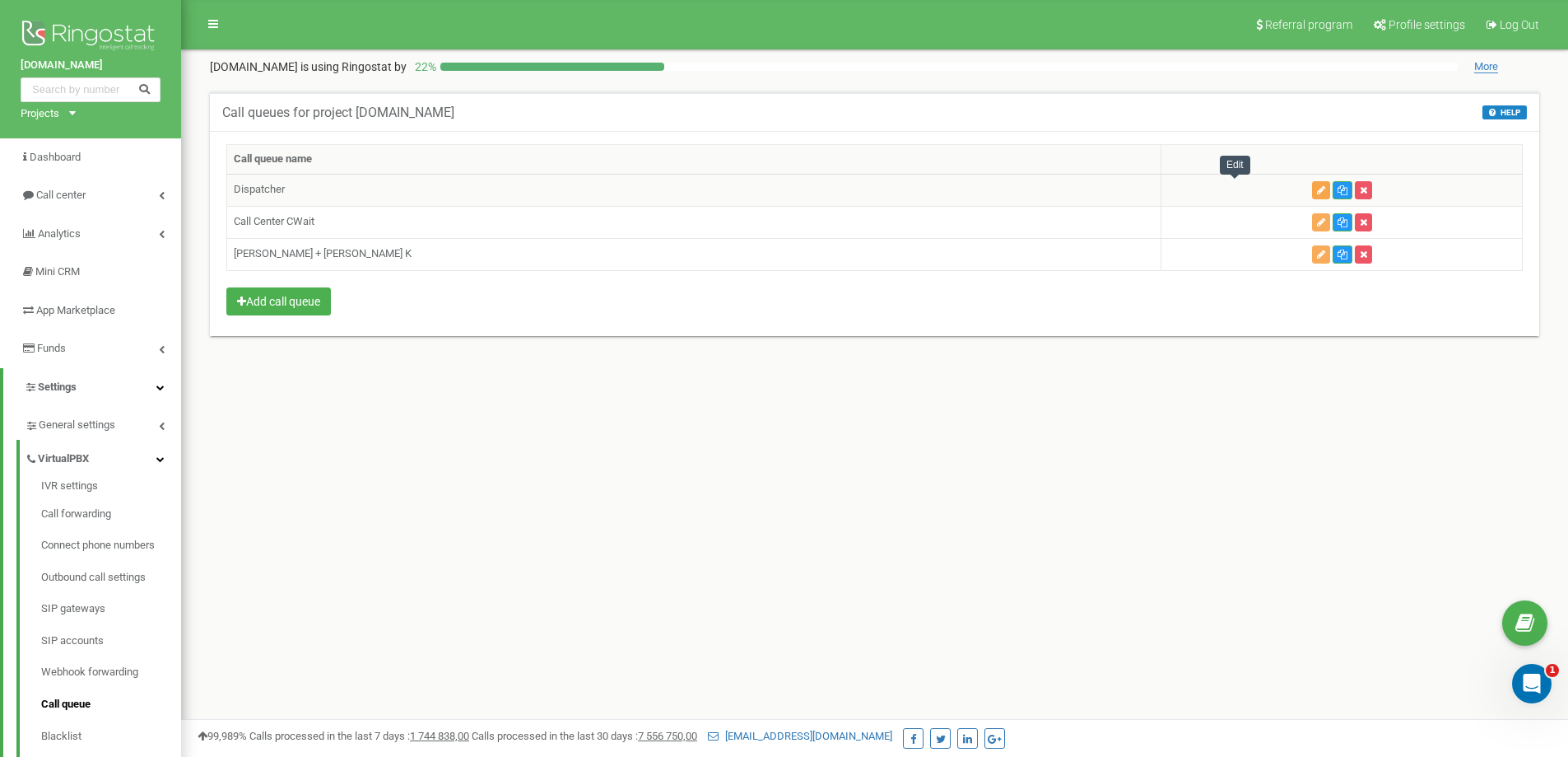
click at [1312, 189] on button "button" at bounding box center [1321, 191] width 18 height 18
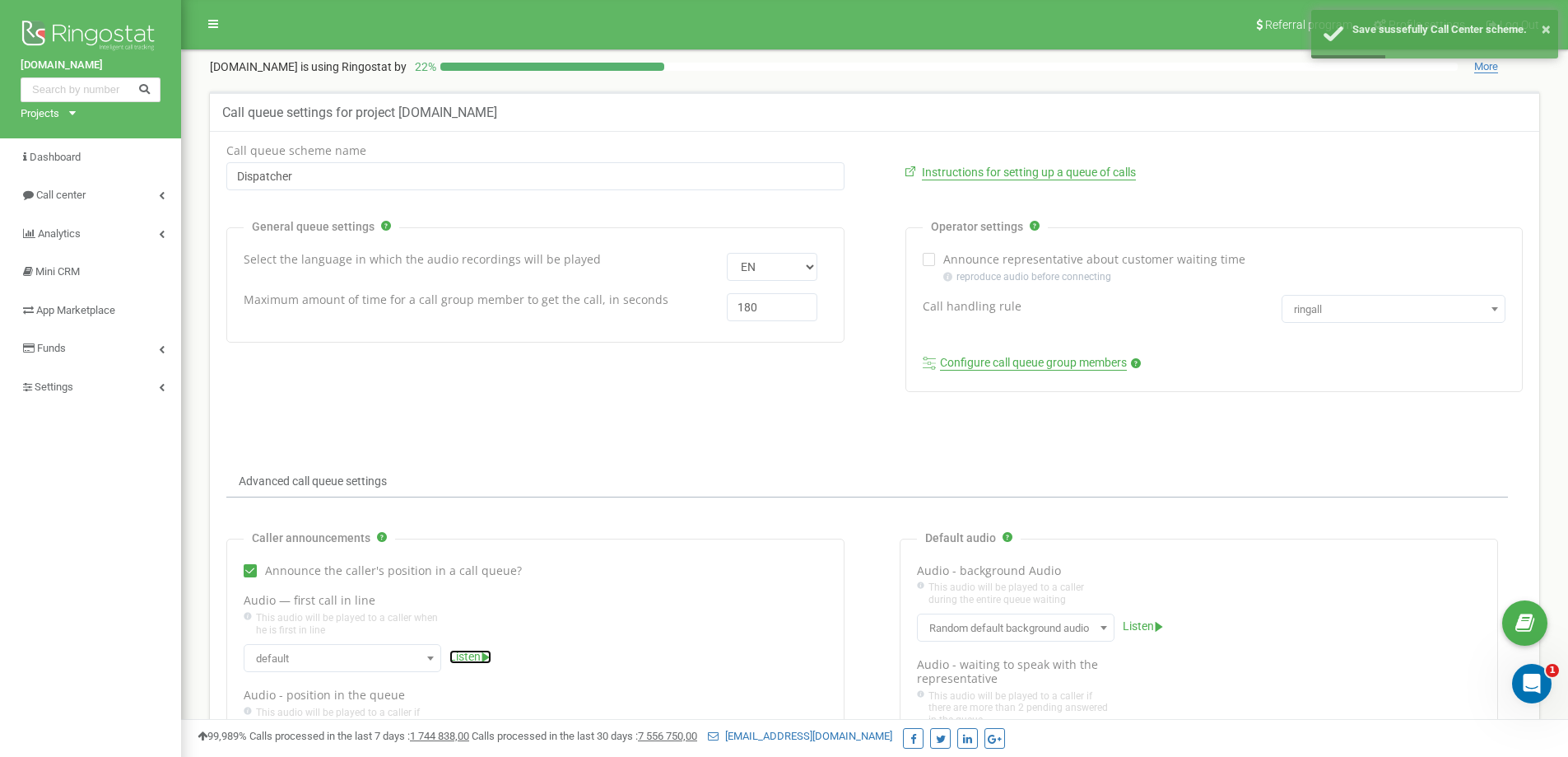
click at [484, 657] on icon at bounding box center [486, 657] width 7 height 10
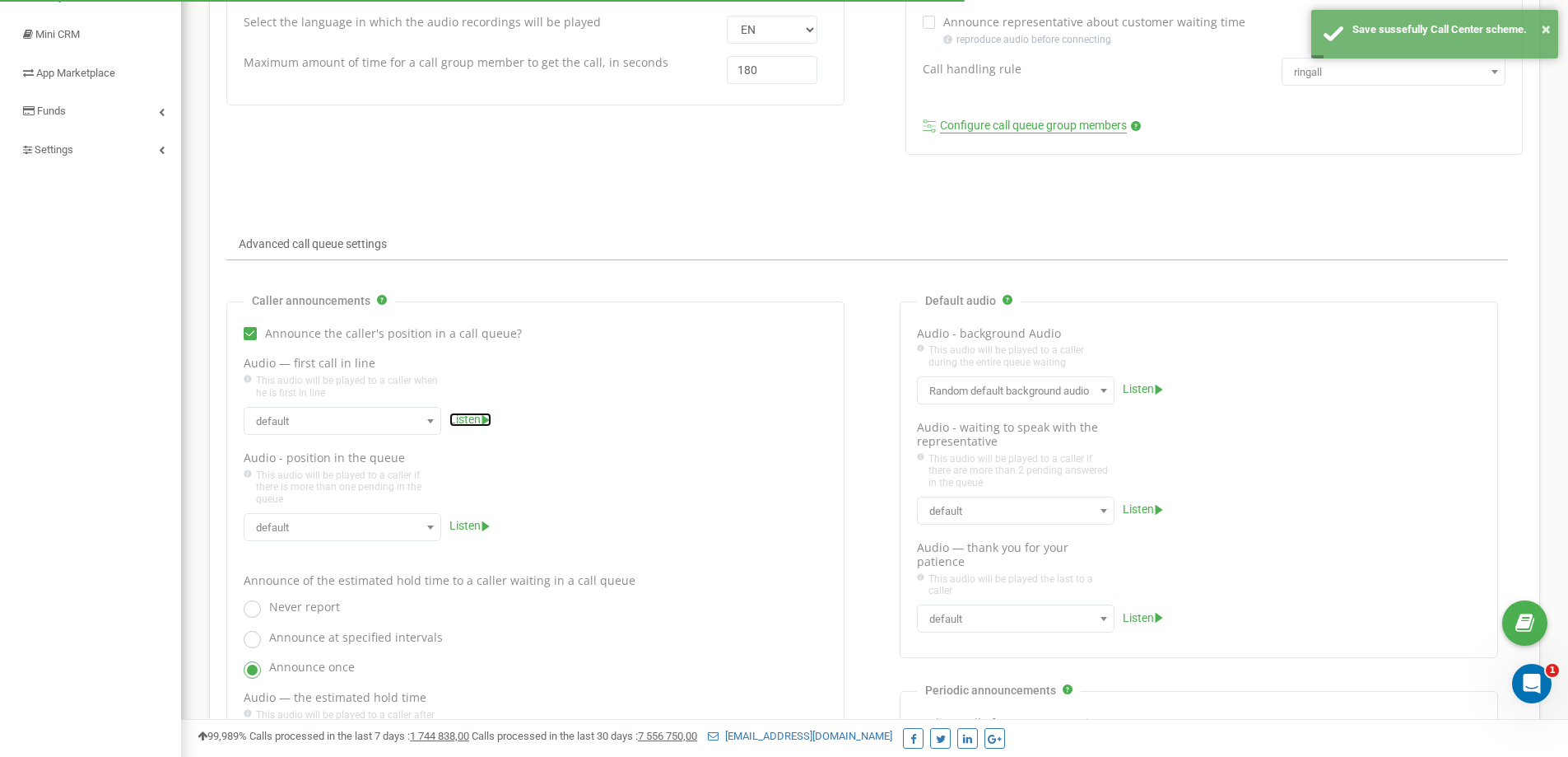
scroll to position [247, 0]
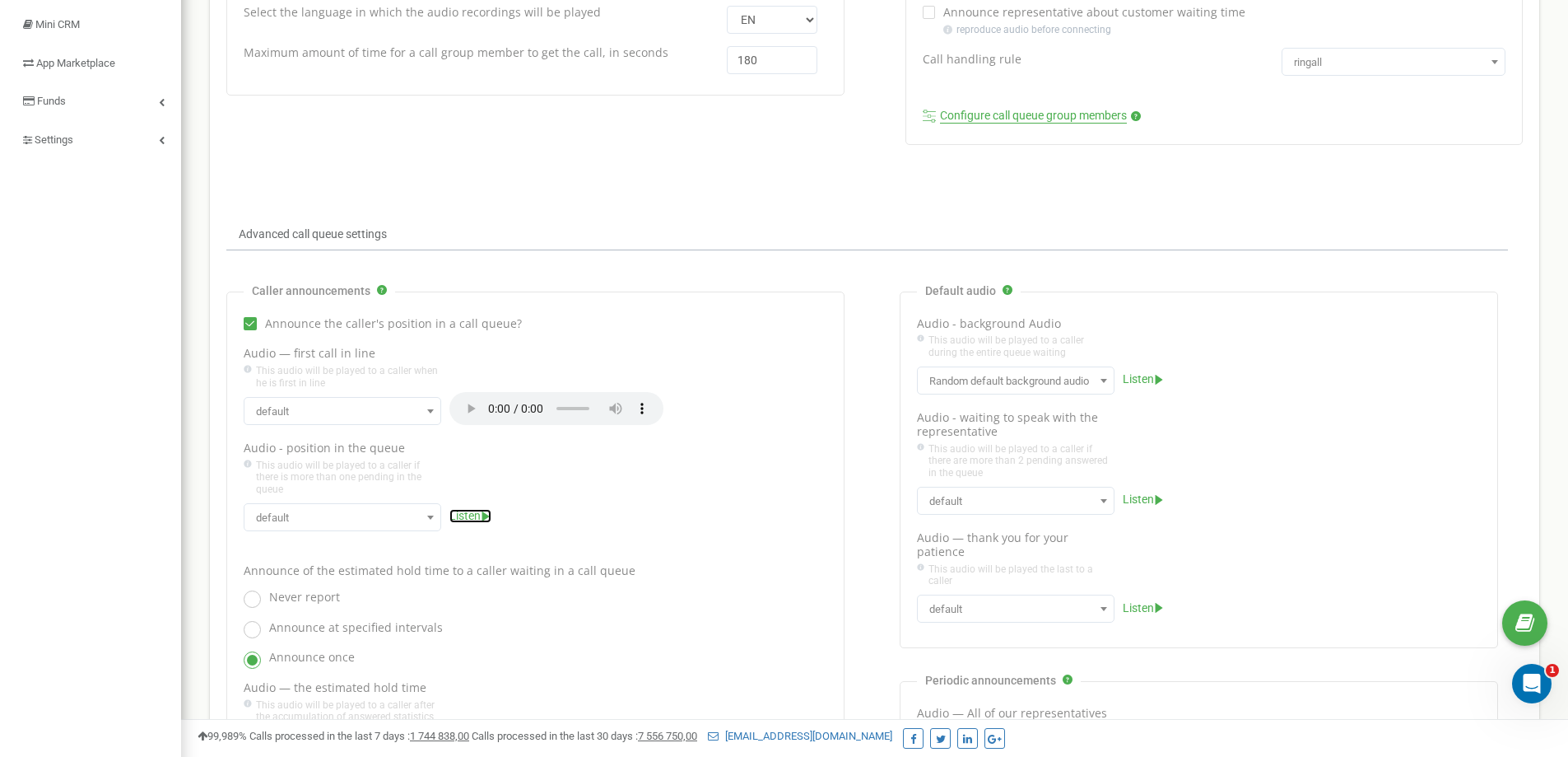
click at [485, 519] on icon at bounding box center [486, 516] width 7 height 10
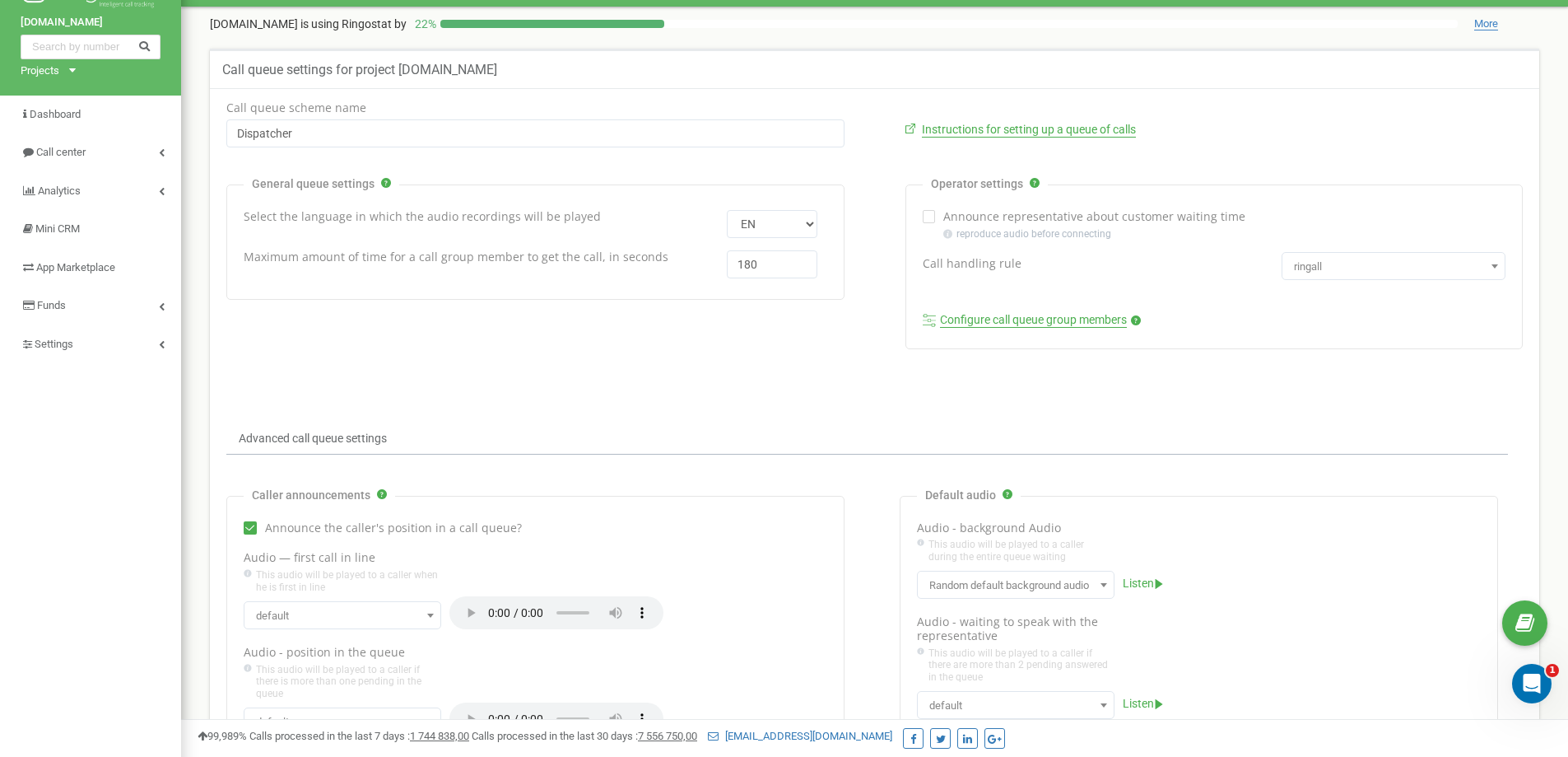
scroll to position [82, 0]
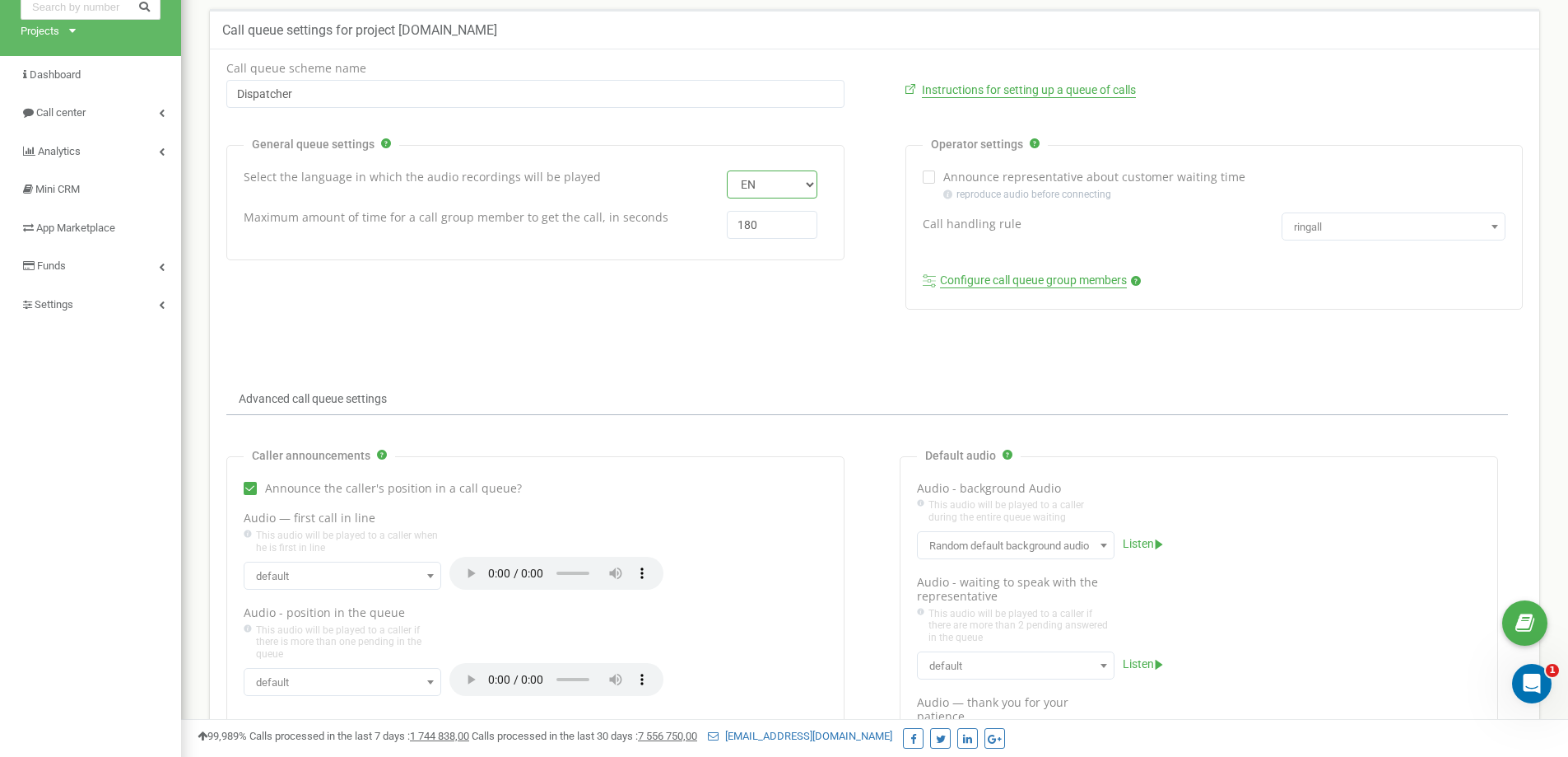
click at [774, 180] on select "EN RU UA PL" at bounding box center [771, 184] width 90 height 28
select select "rus"
click at [727, 171] on select "EN RU UA PL" at bounding box center [771, 184] width 90 height 28
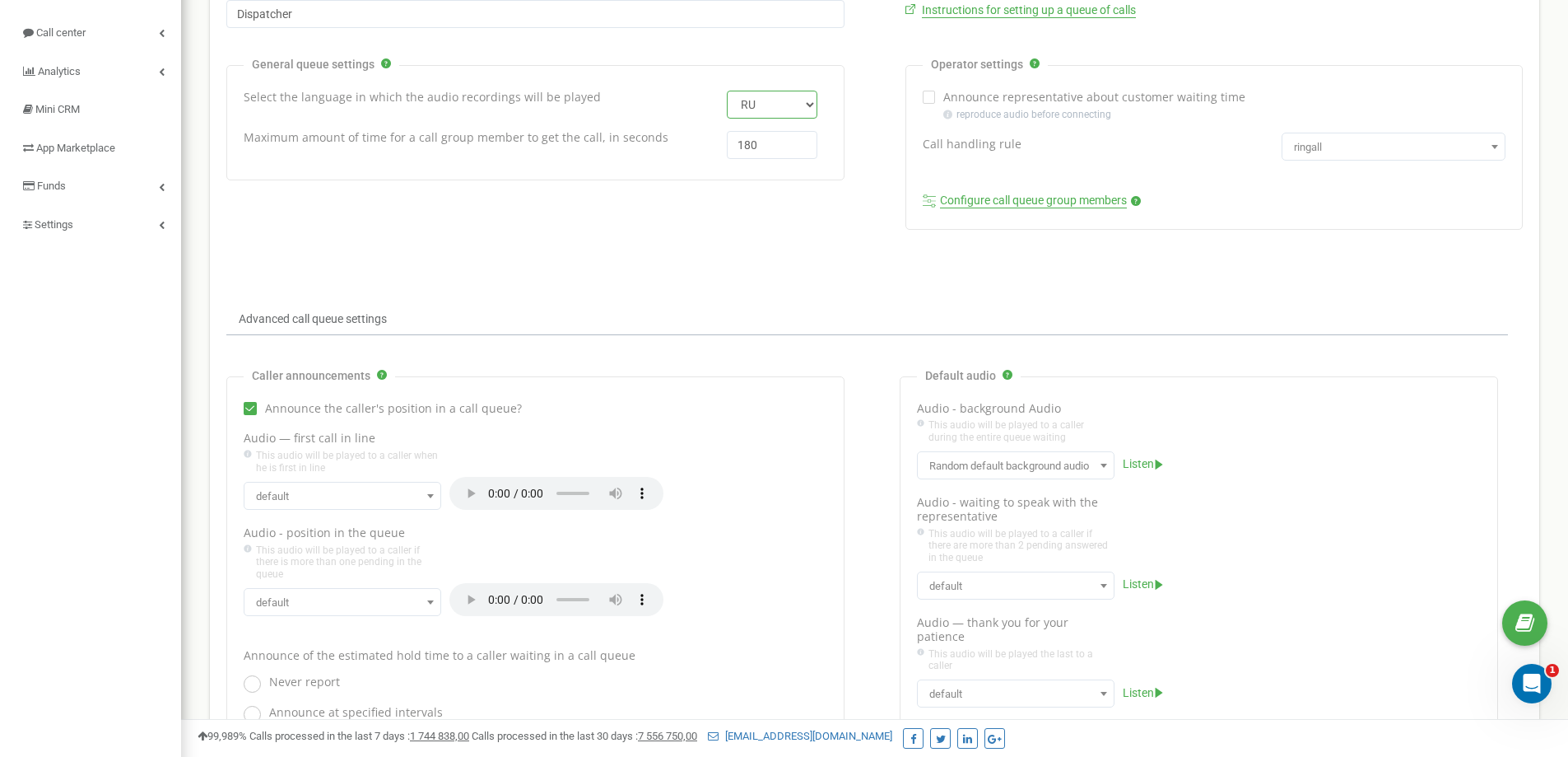
scroll to position [460, 0]
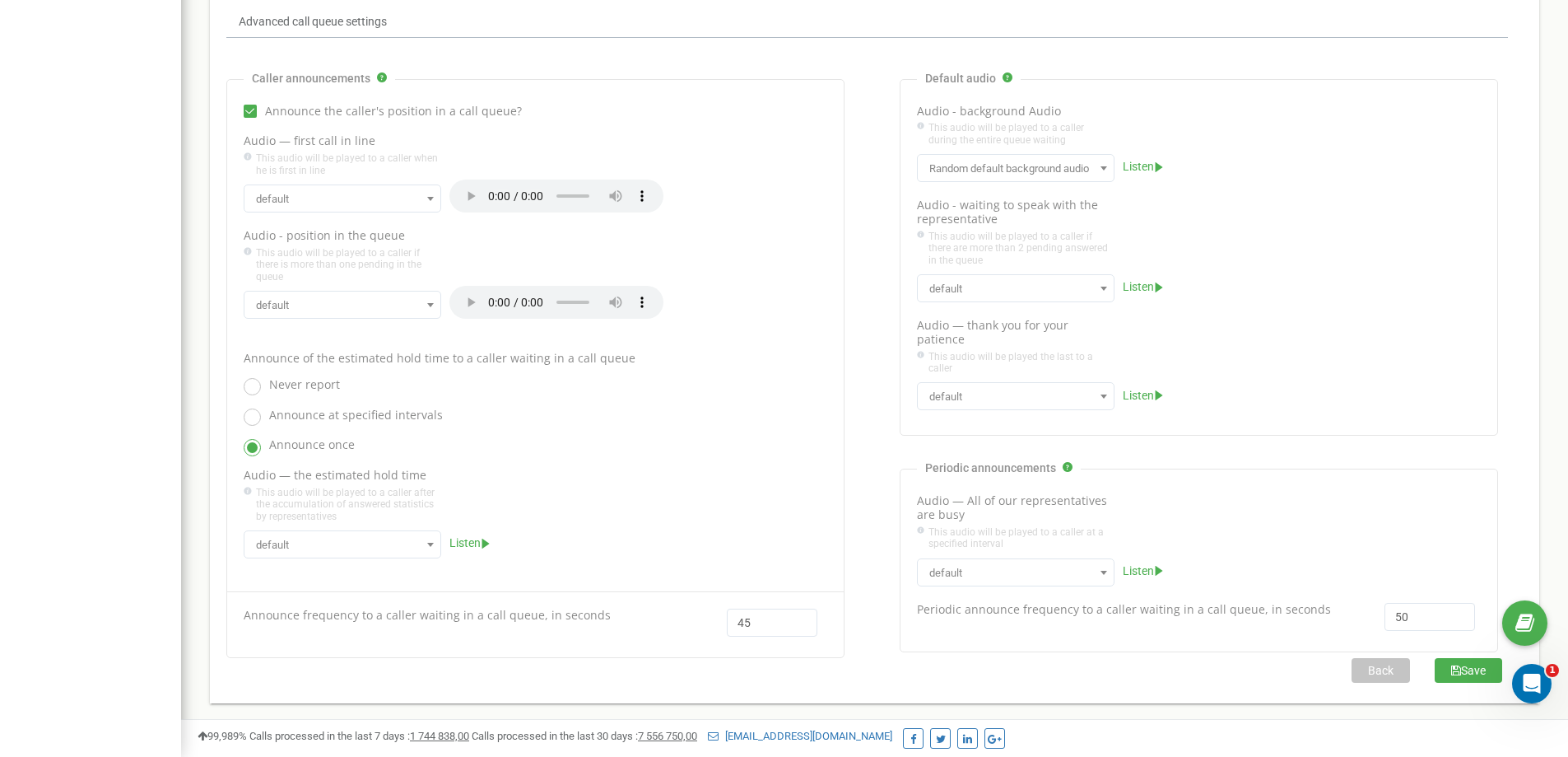
click at [1495, 674] on button "Save" at bounding box center [1469, 669] width 67 height 25
click at [1456, 671] on icon "submit" at bounding box center [1456, 670] width 10 height 12
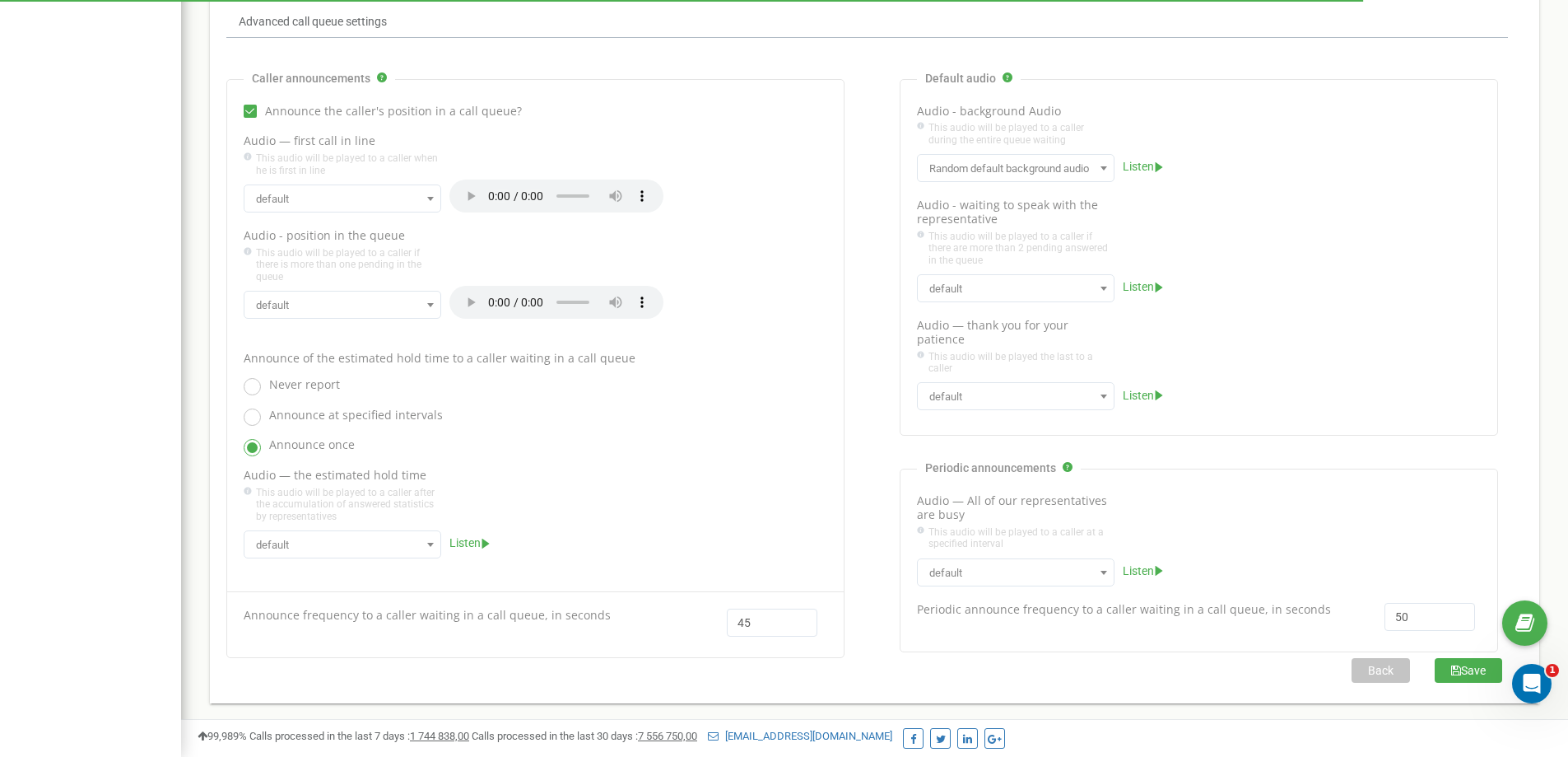
scroll to position [0, 0]
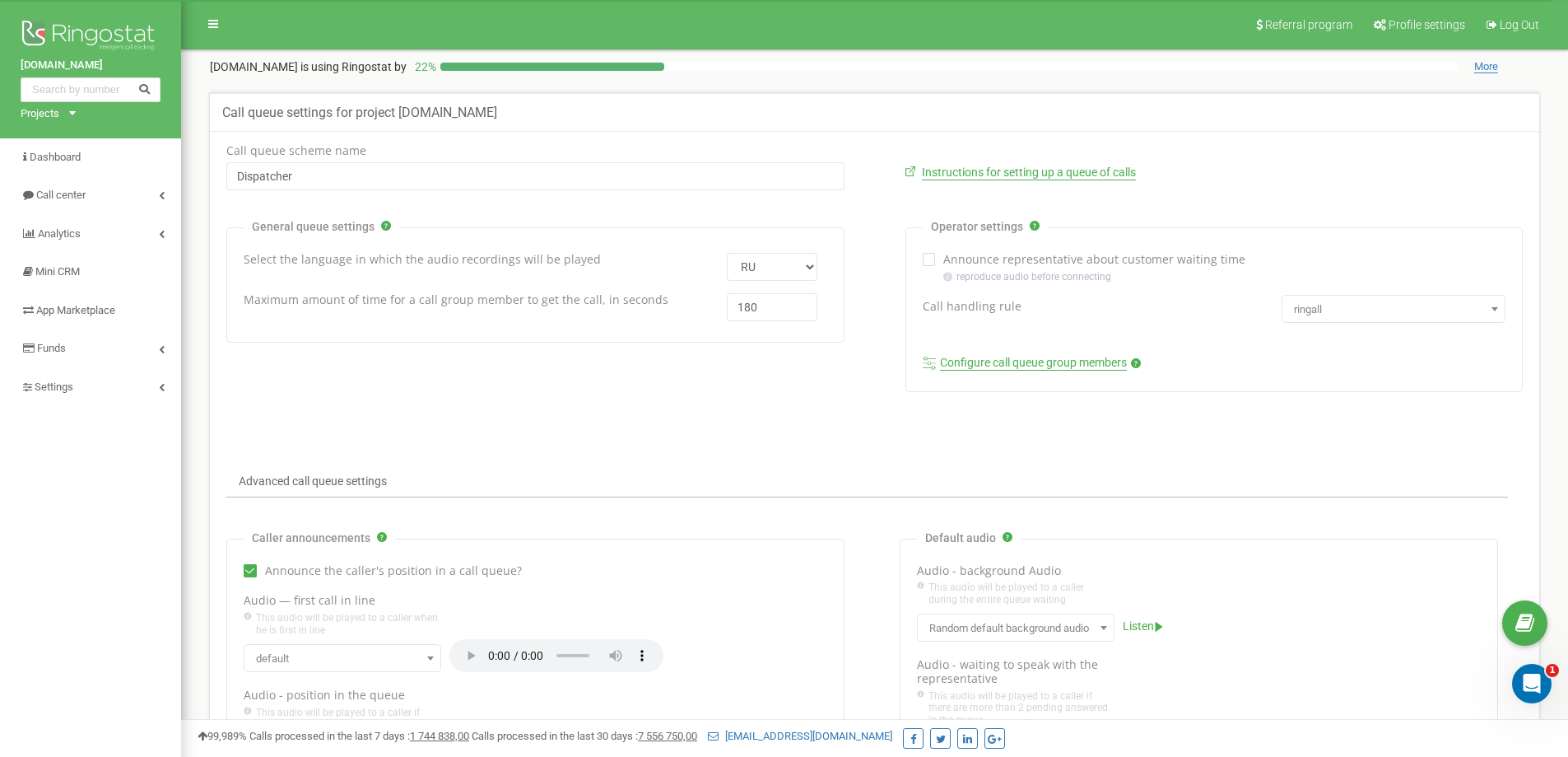
click at [161, 598] on div "unitedplumbing.com Projects plumbing-united.com unitedplumbing.com Dashboard Ca…" at bounding box center [90, 608] width 181 height 1217
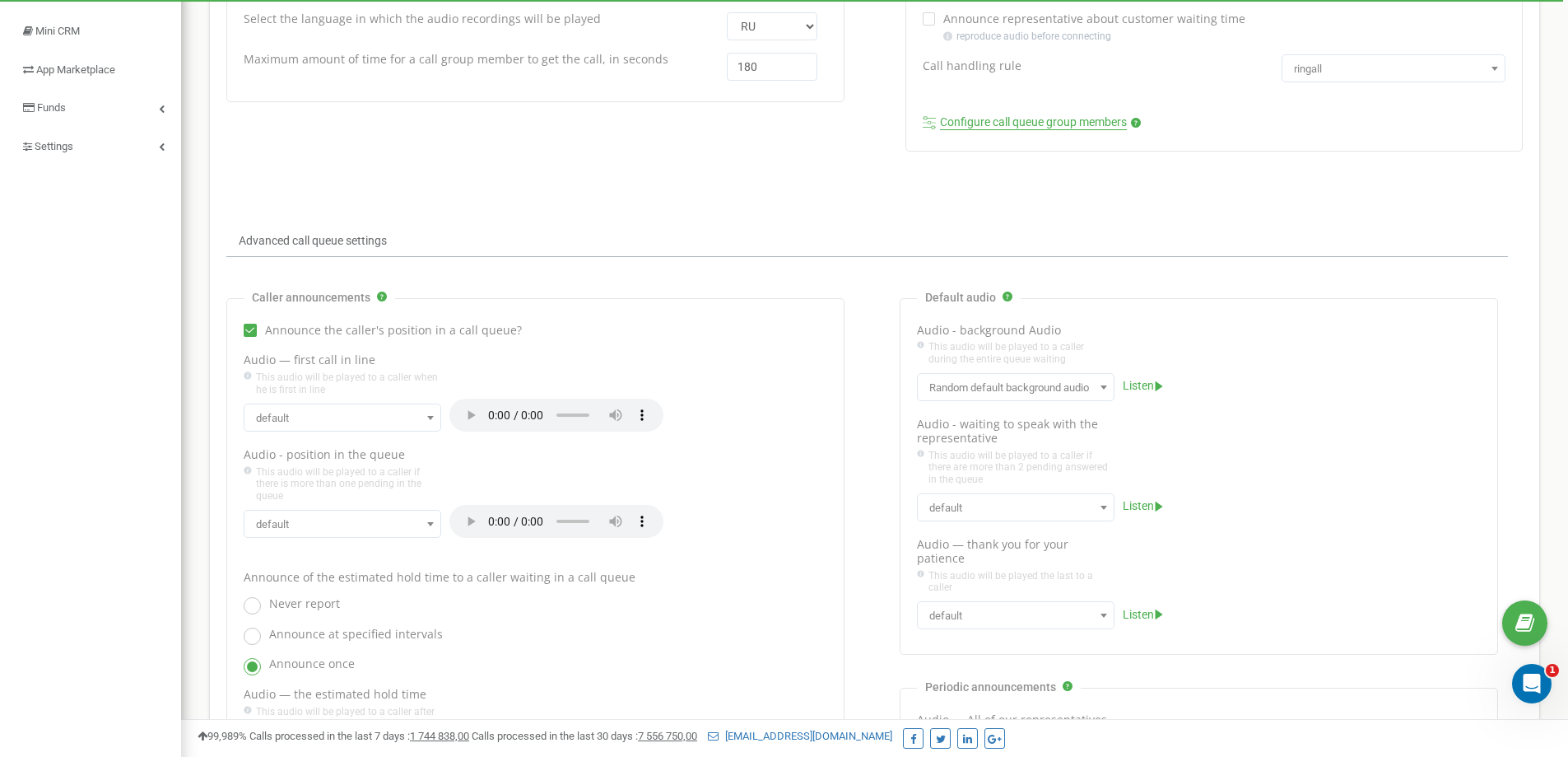
scroll to position [247, 0]
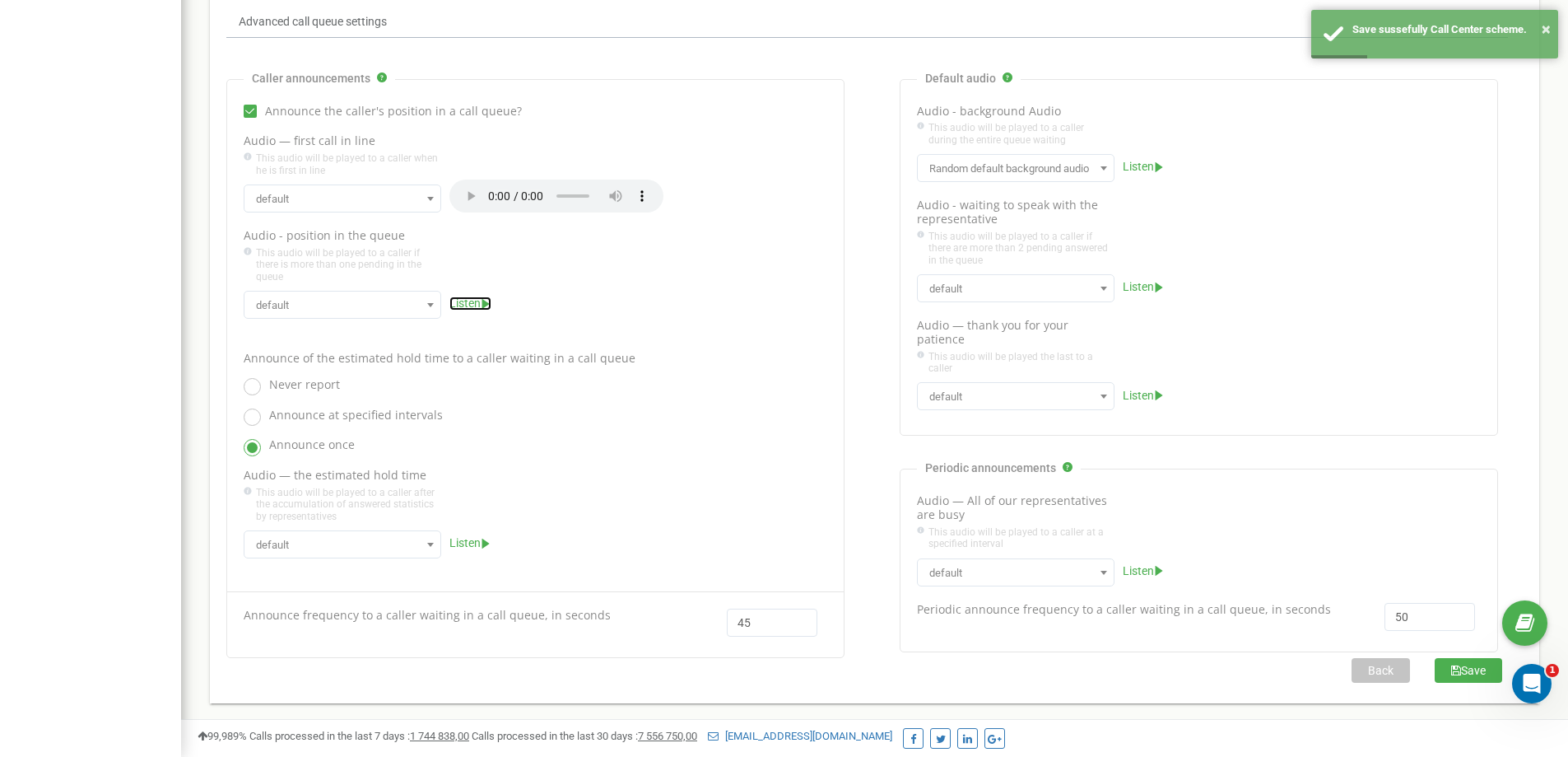
click at [480, 303] on icon at bounding box center [486, 304] width 11 height 10
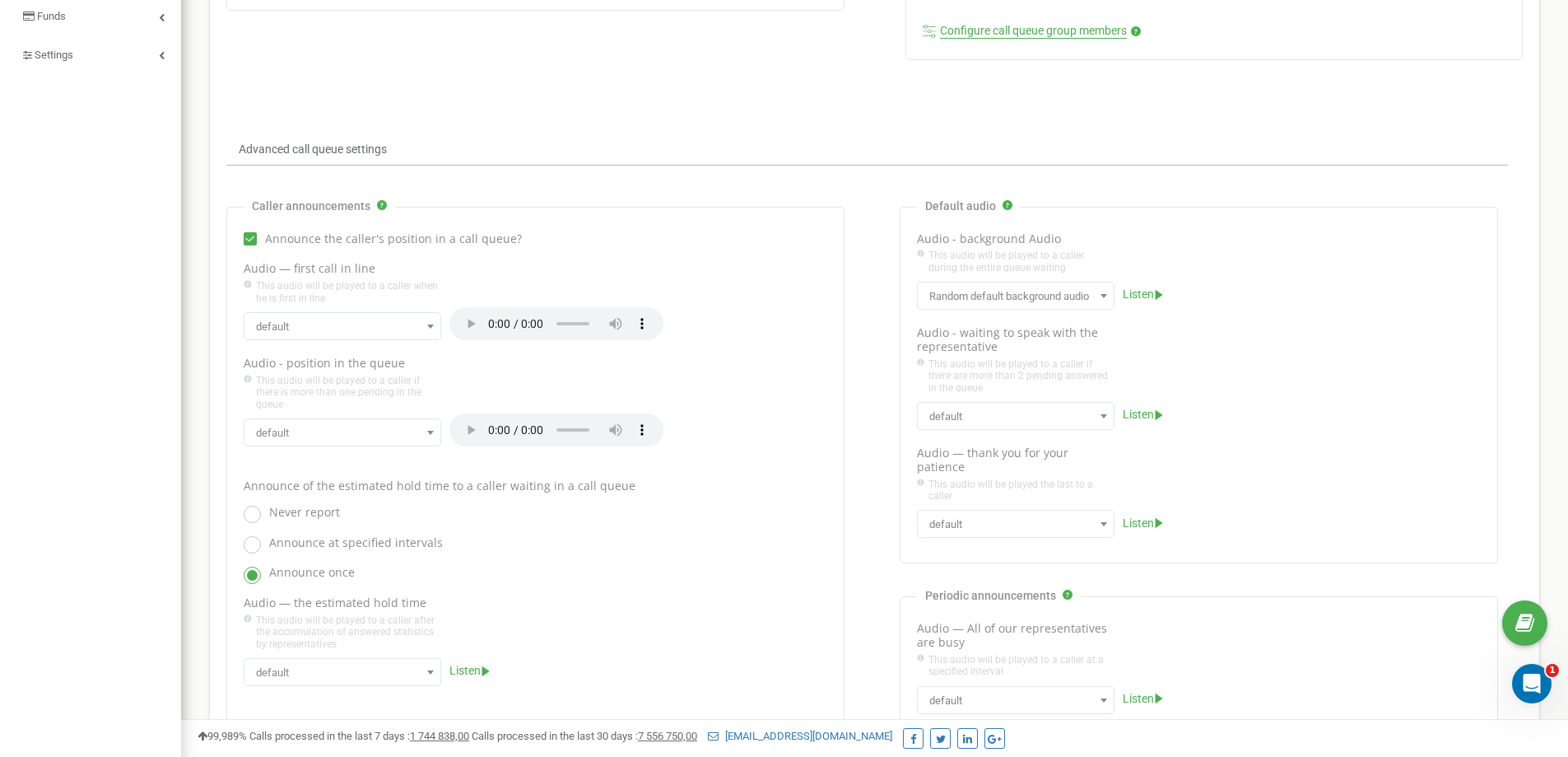
scroll to position [47, 0]
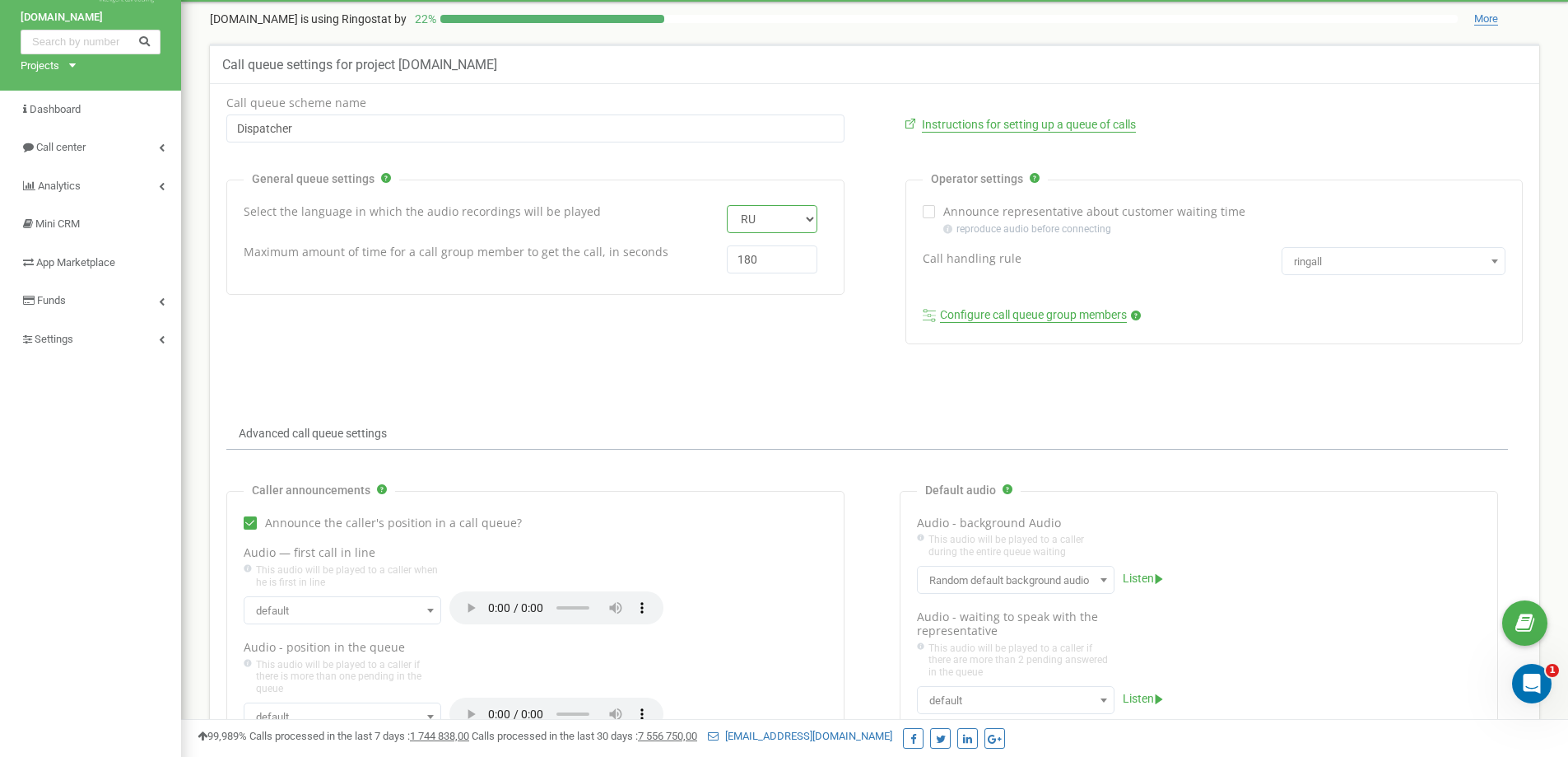
click at [760, 213] on select "EN RU UA PL" at bounding box center [771, 219] width 90 height 28
select select "eng"
click at [727, 205] on select "EN RU UA PL" at bounding box center [771, 219] width 90 height 28
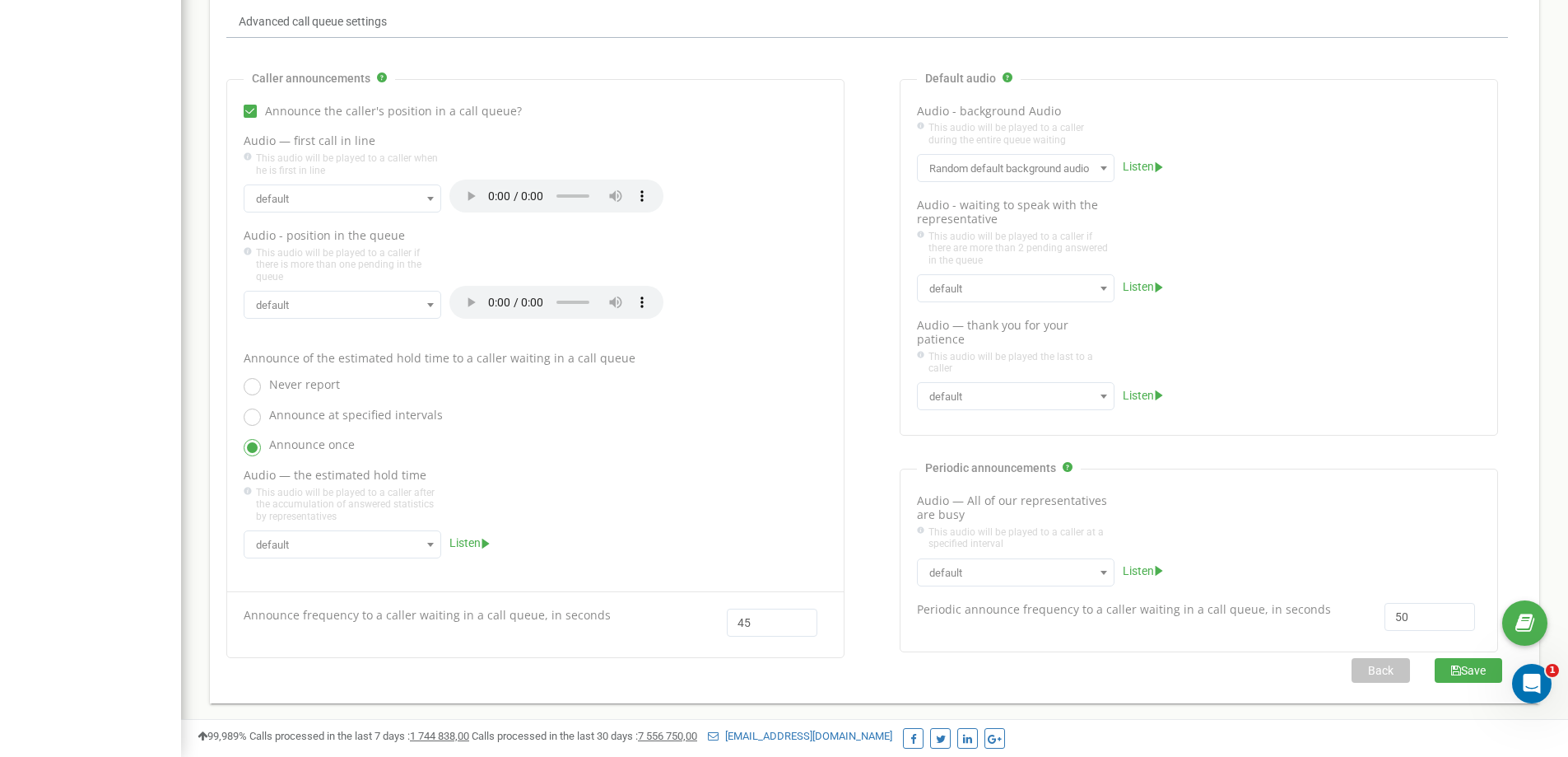
click at [1453, 678] on button "Save" at bounding box center [1469, 669] width 67 height 25
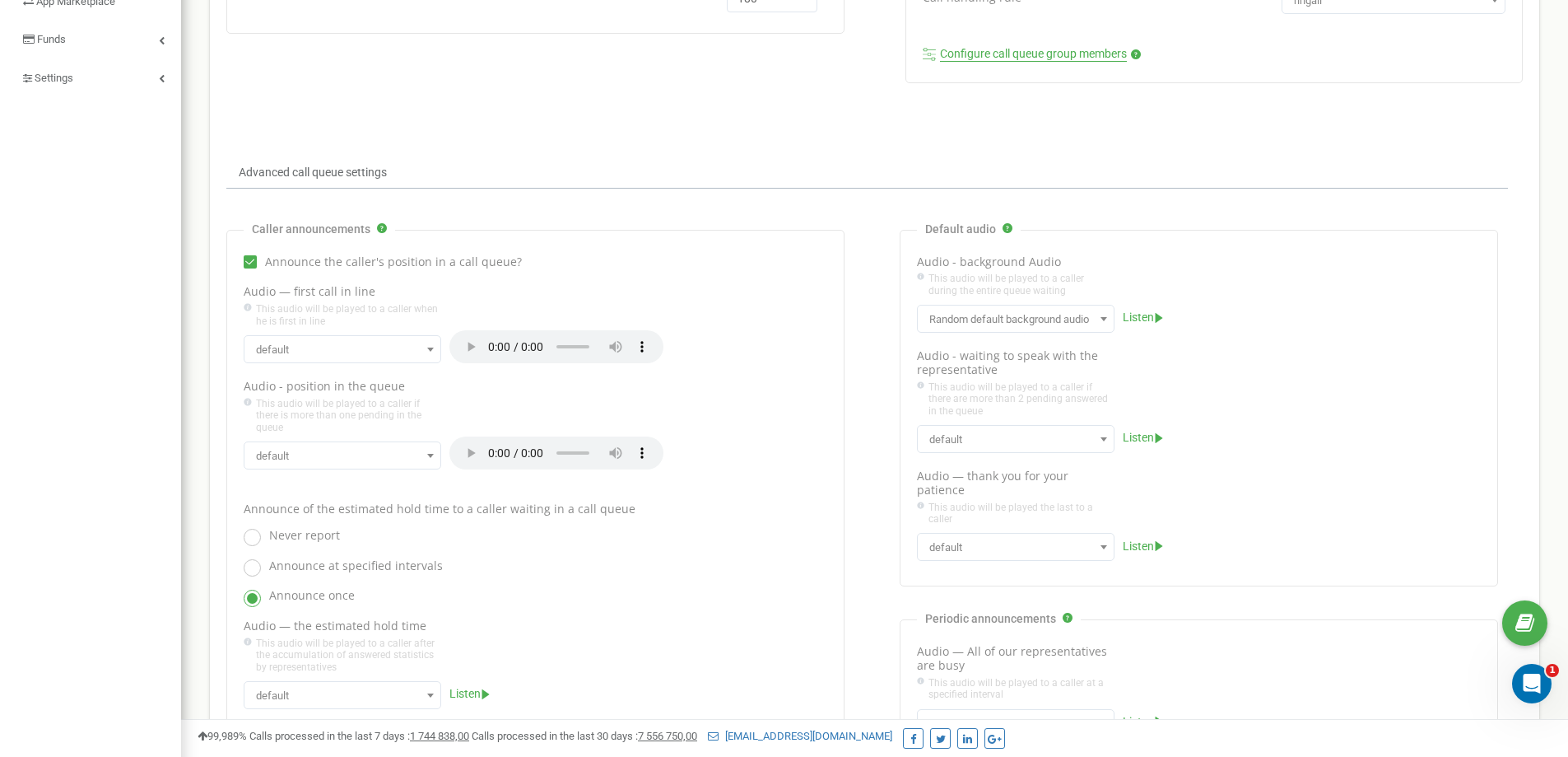
scroll to position [47, 0]
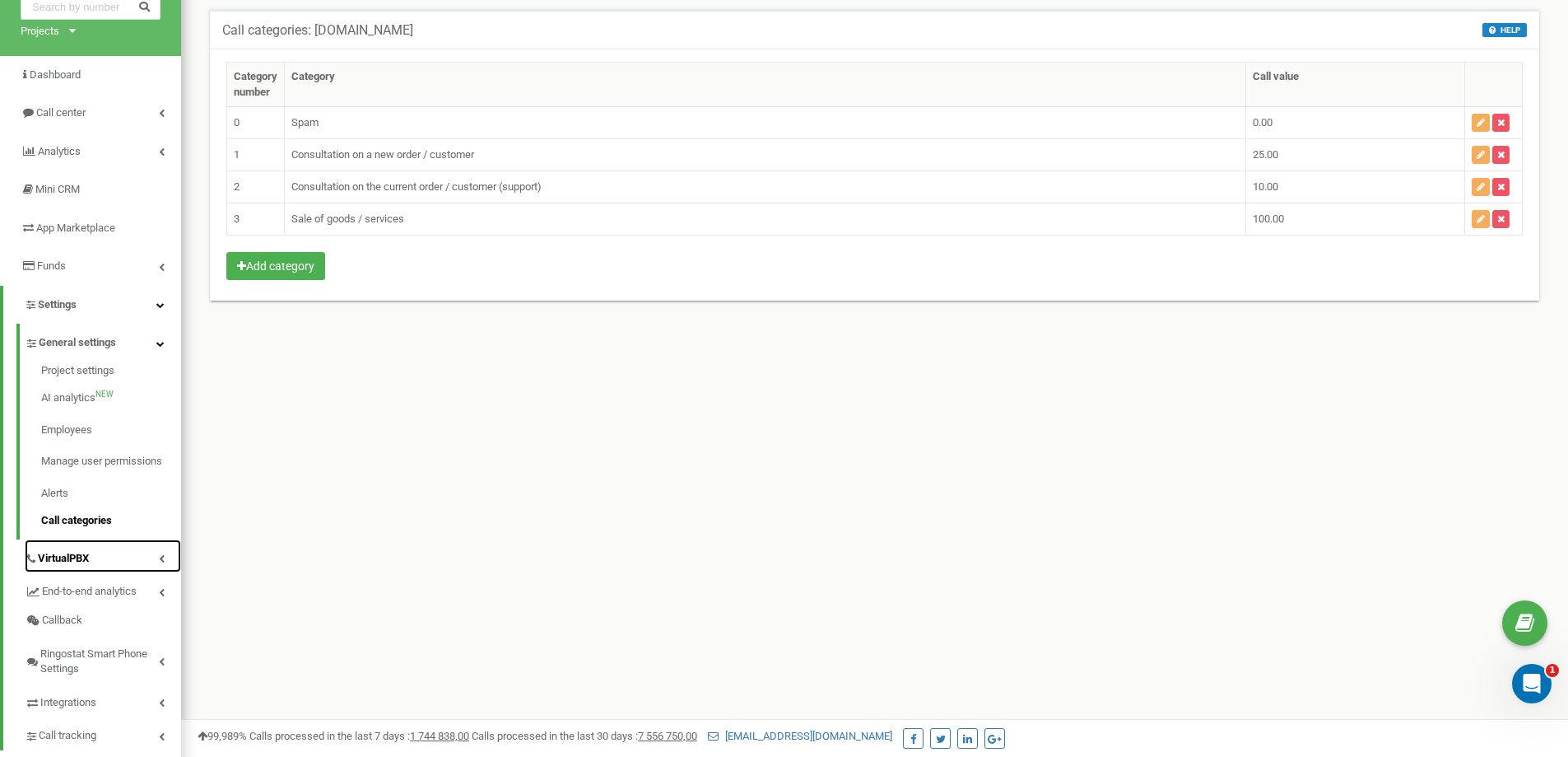
click at [89, 544] on link "VirtualPBX" at bounding box center [103, 555] width 157 height 34
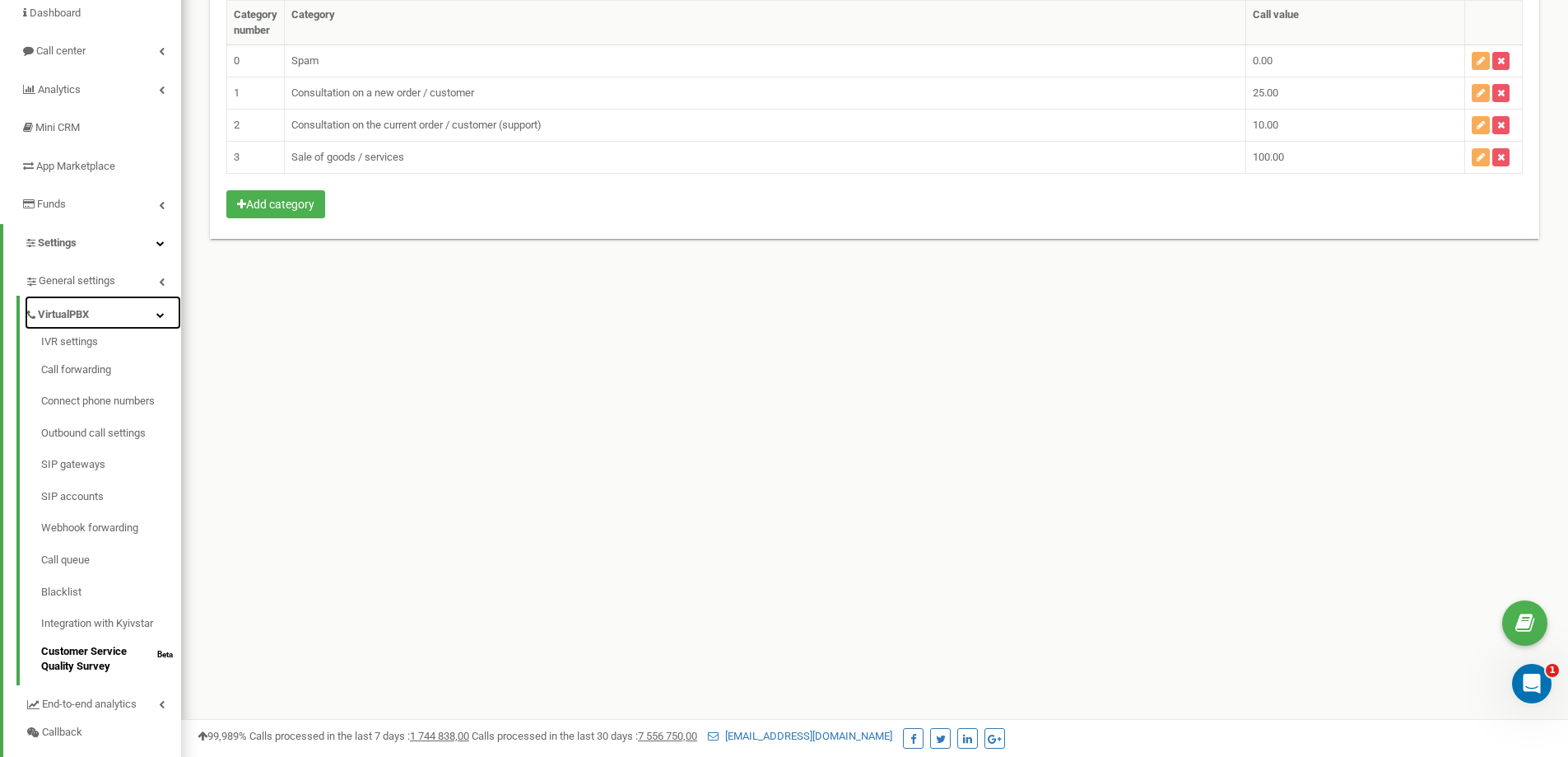
scroll to position [247, 0]
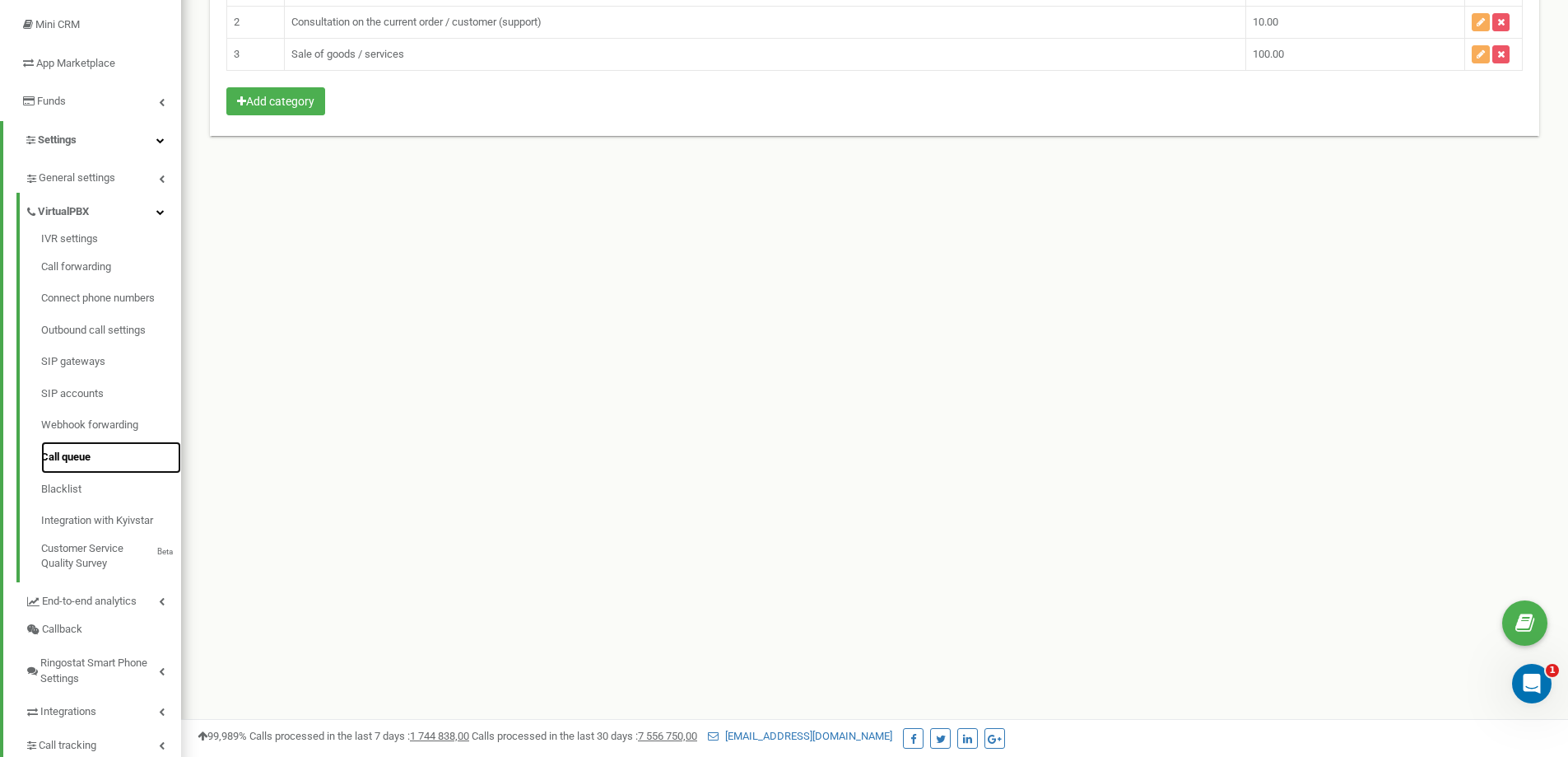
click at [77, 462] on link "Call queue" at bounding box center [110, 457] width 139 height 32
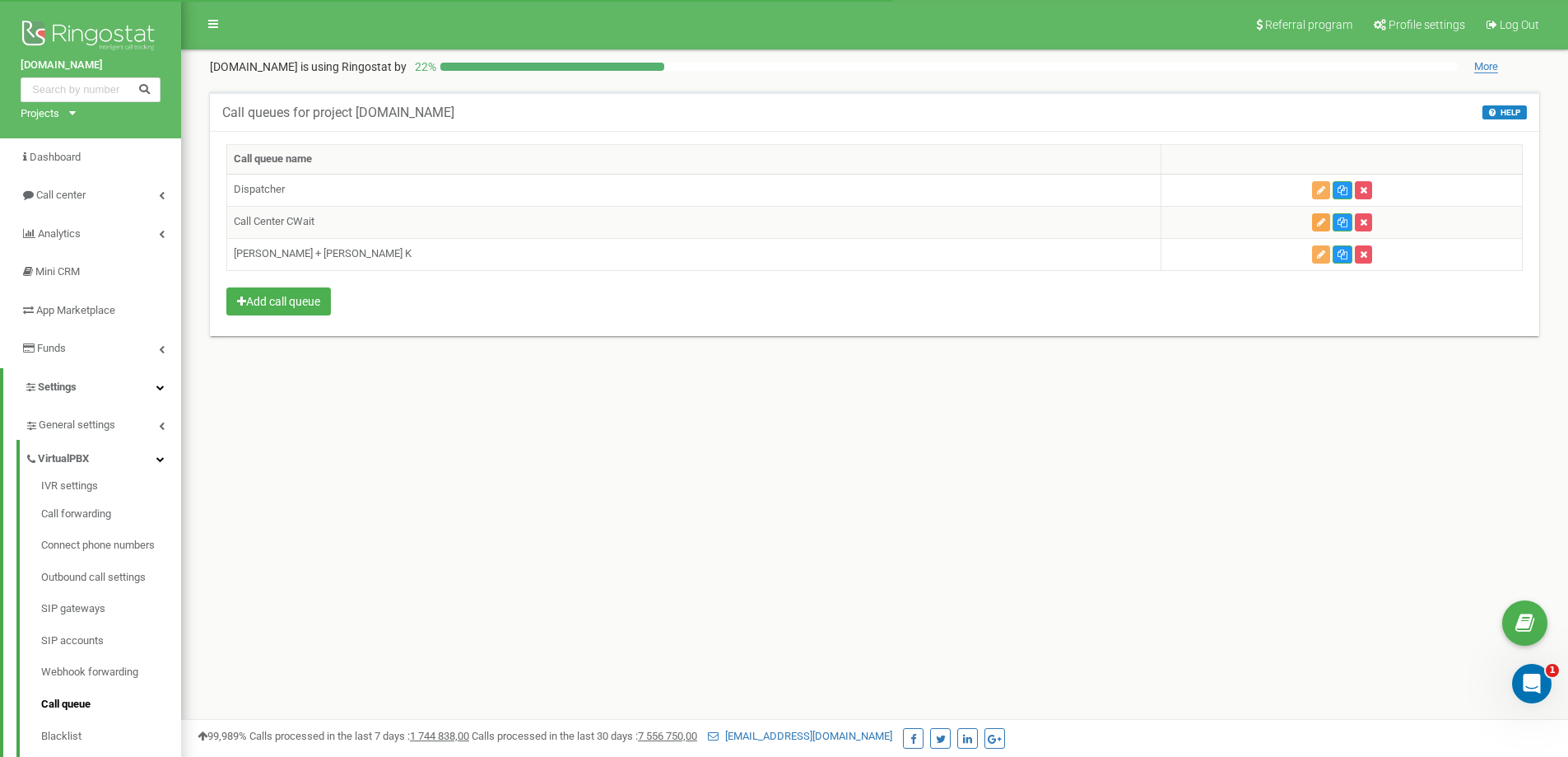
click at [1317, 217] on icon "button" at bounding box center [1321, 222] width 8 height 10
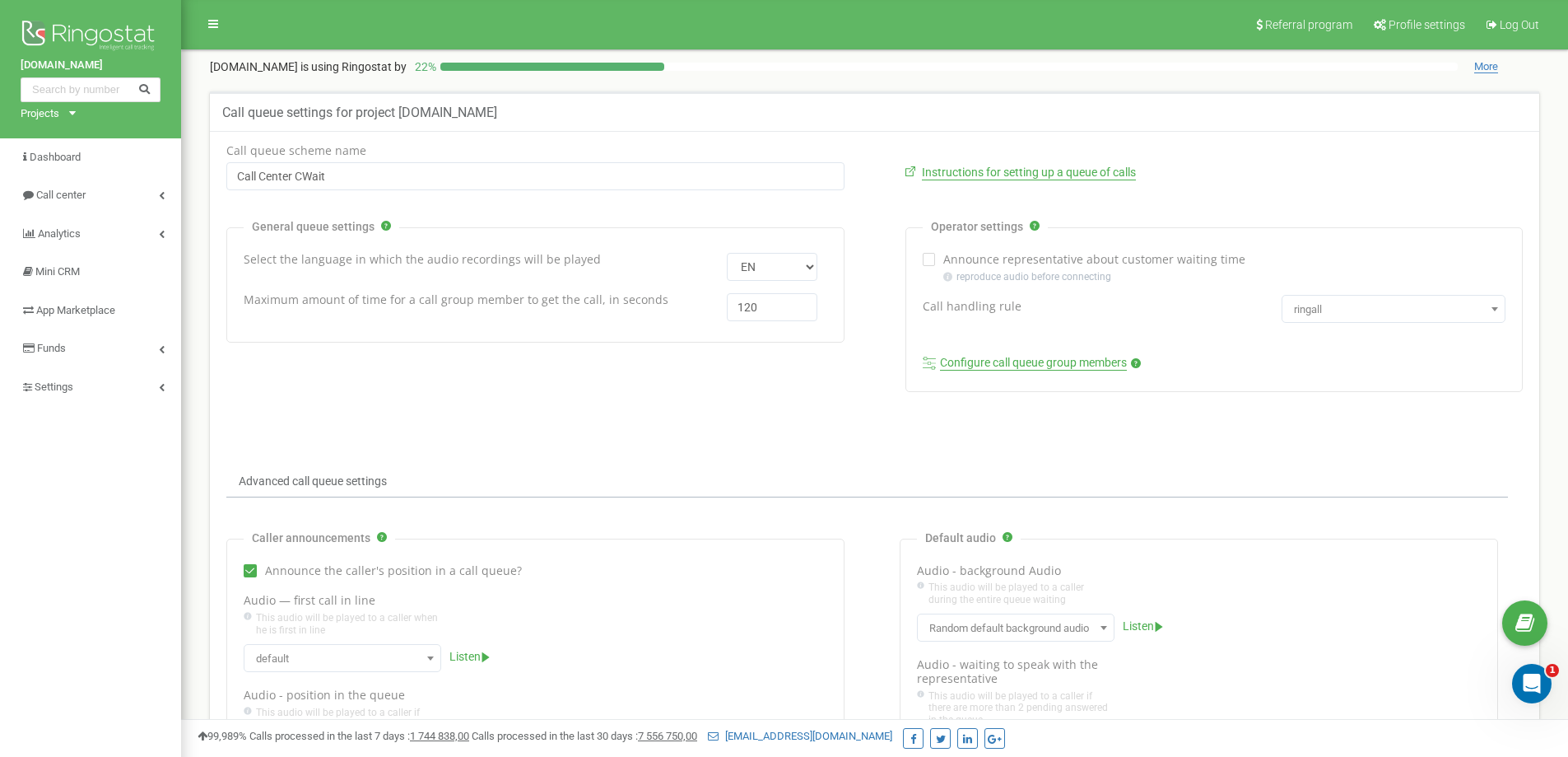
click at [151, 572] on div "[DOMAIN_NAME] Projects [DOMAIN_NAME] [DOMAIN_NAME] Dashboard Call center Analyt…" at bounding box center [90, 608] width 181 height 1217
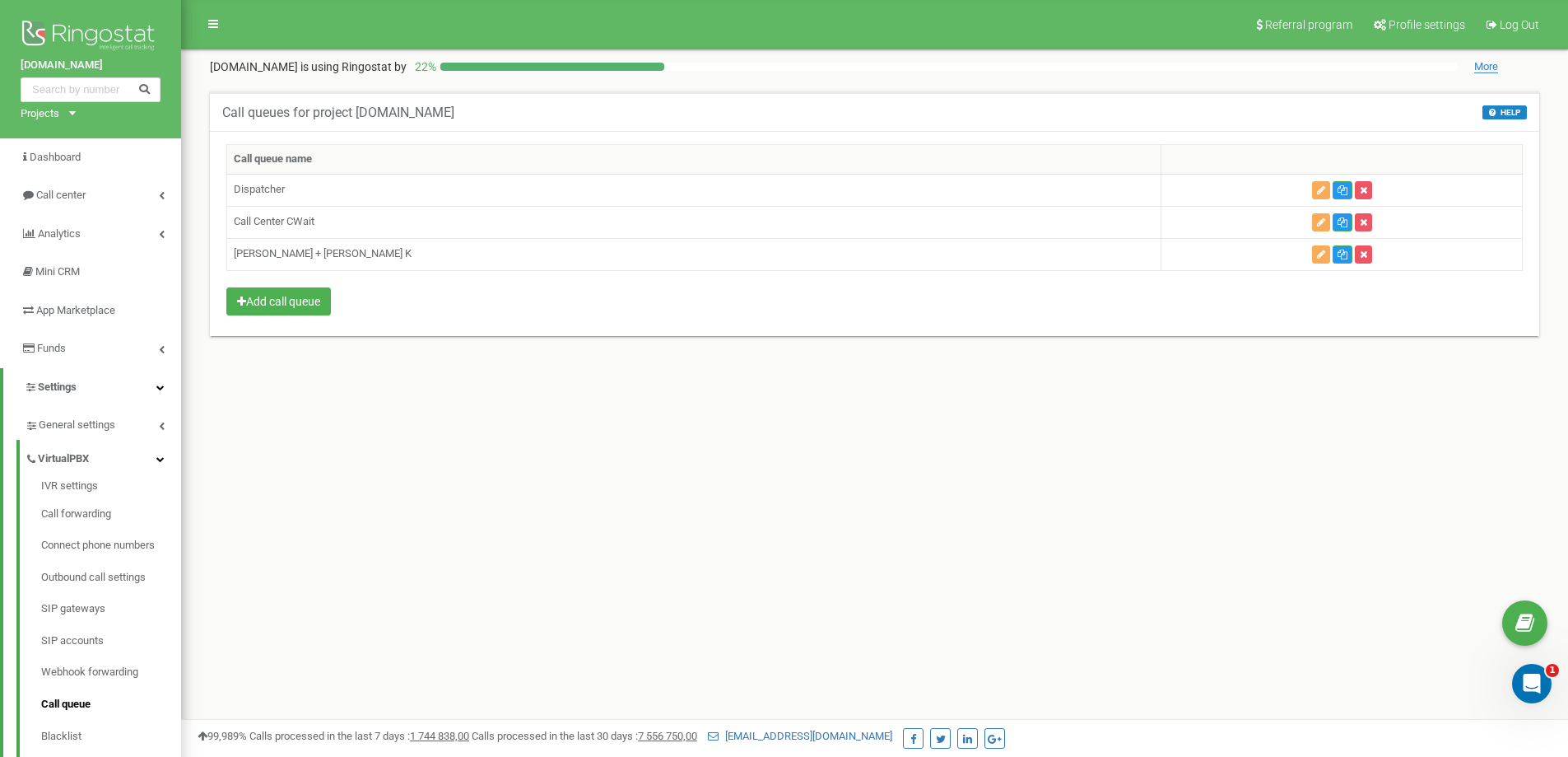
click at [326, 457] on div "Referral program Profile settings Log Out unitedplumbing.com is using Ringostat…" at bounding box center [874, 493] width 1387 height 988
click at [259, 192] on td "Dispatcher" at bounding box center [694, 190] width 934 height 32
click at [1355, 260] on button "button" at bounding box center [1363, 254] width 17 height 18
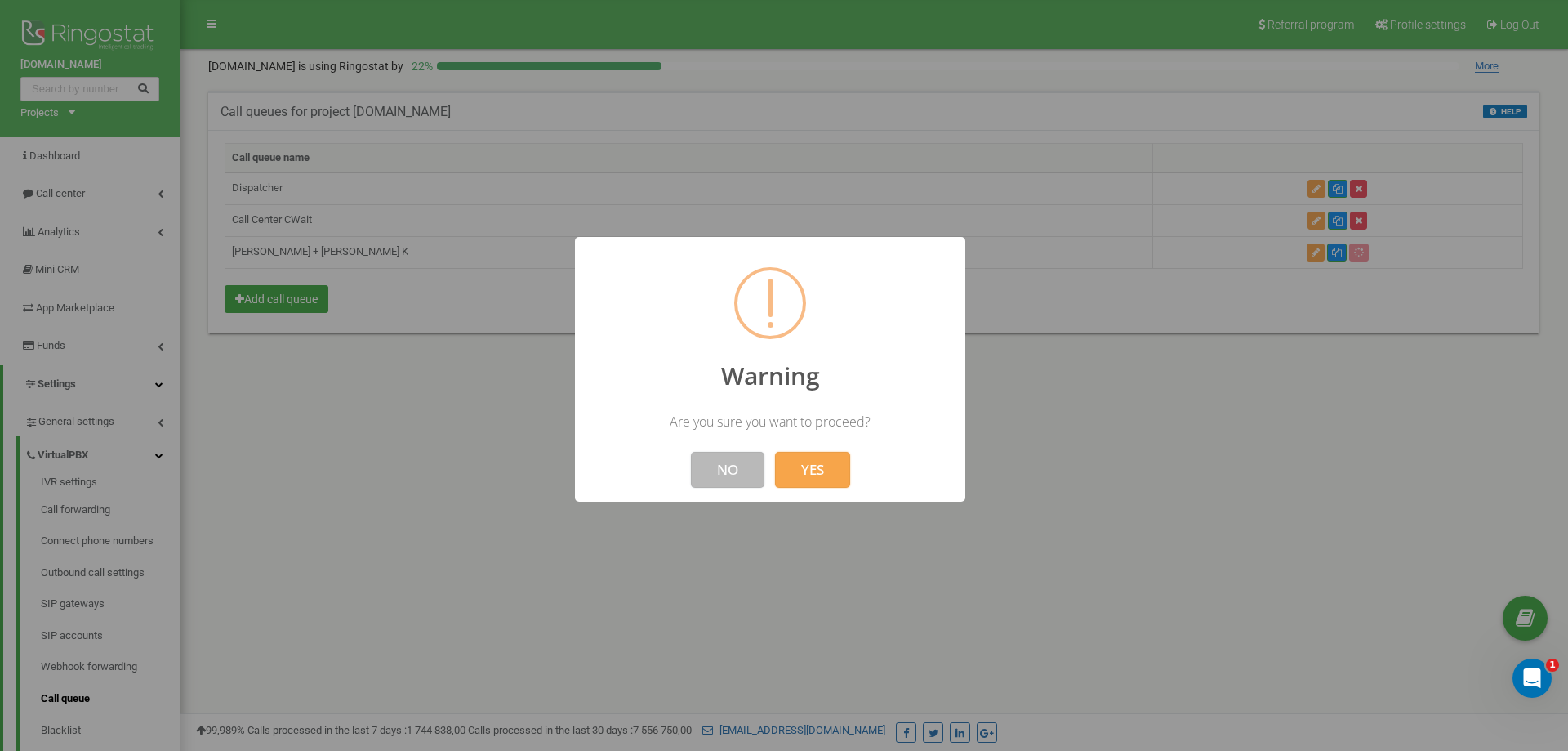
click at [735, 471] on button "NO" at bounding box center [727, 470] width 73 height 36
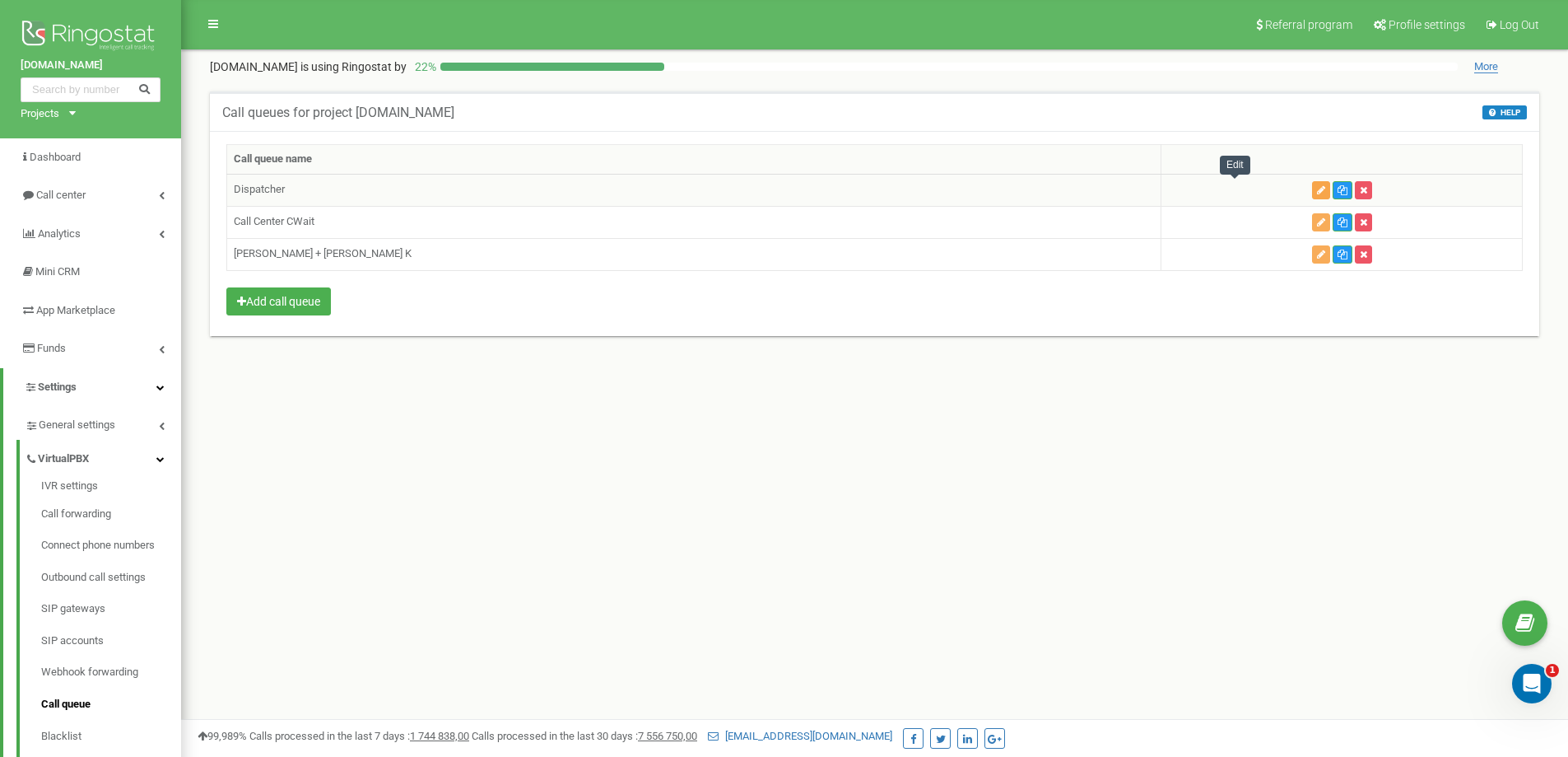
click at [1317, 193] on icon "button" at bounding box center [1321, 190] width 8 height 10
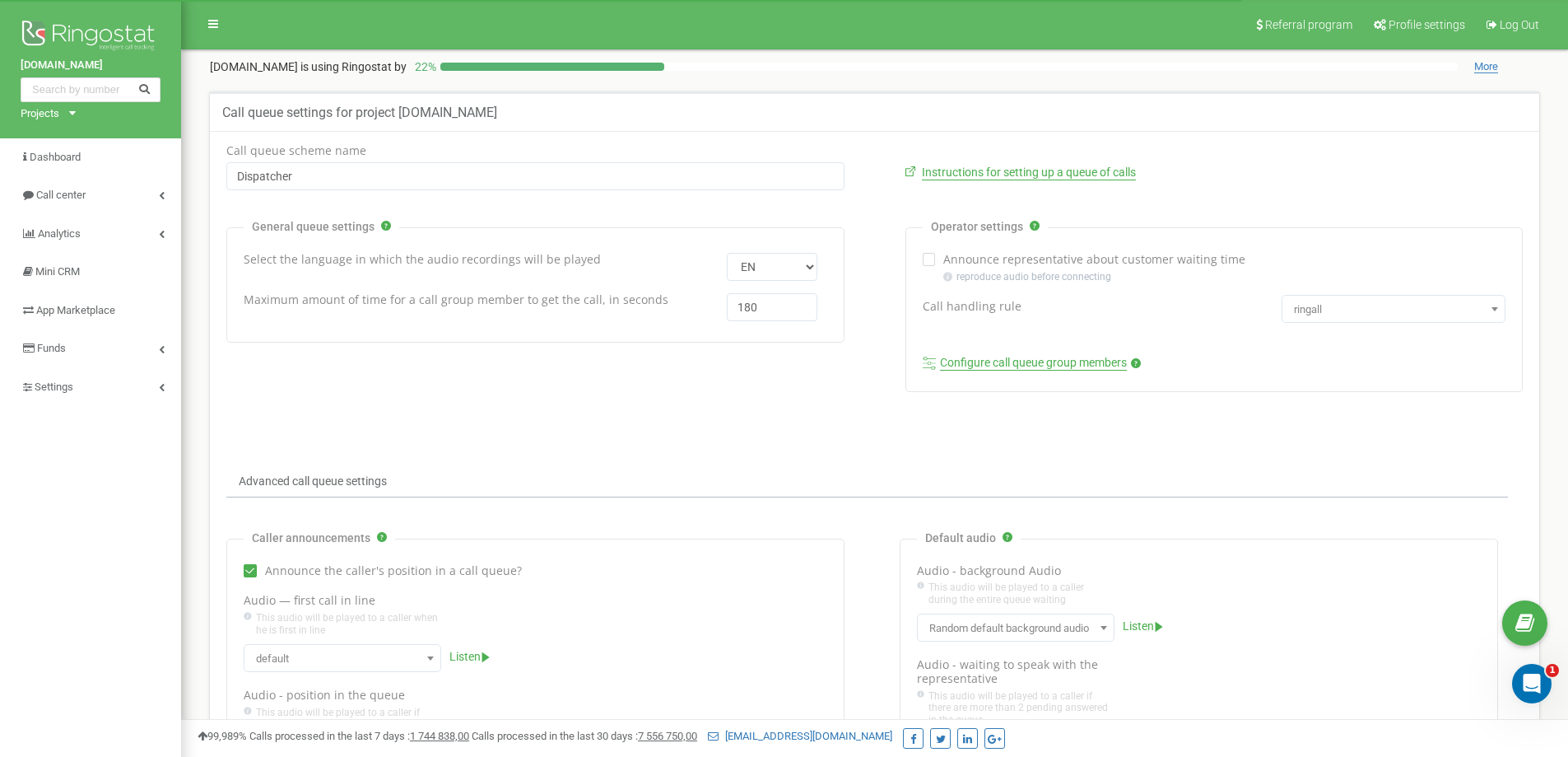
drag, startPoint x: 769, startPoint y: 302, endPoint x: 743, endPoint y: 306, distance: 26.3
click at [743, 306] on input "180" at bounding box center [771, 306] width 90 height 28
type input "120"
click at [764, 416] on form "Call queue scheme name Dispatcher Instructions for setting up a queue of calls …" at bounding box center [874, 645] width 1321 height 1002
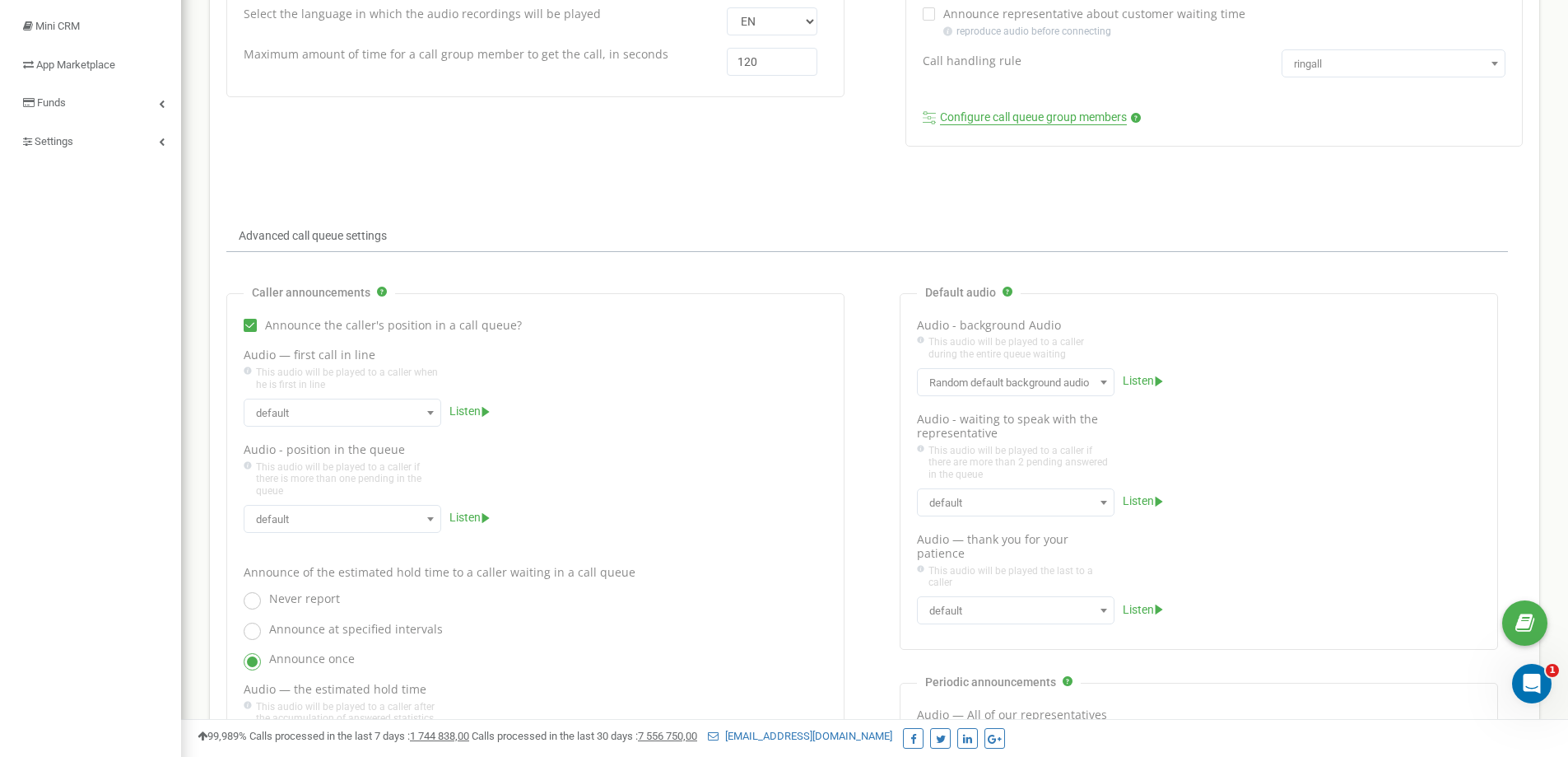
scroll to position [460, 0]
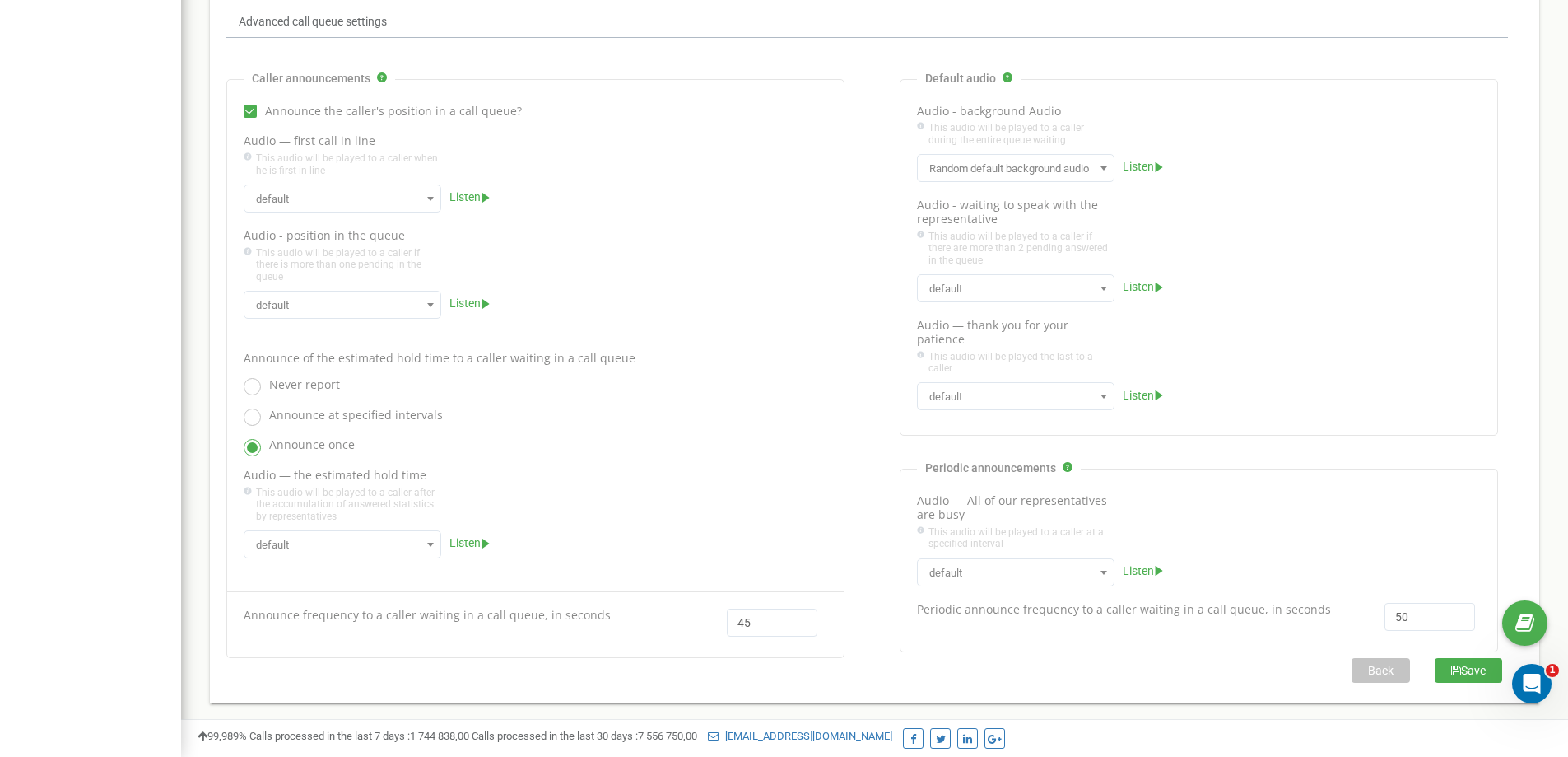
click at [1439, 665] on button "Save" at bounding box center [1469, 669] width 67 height 25
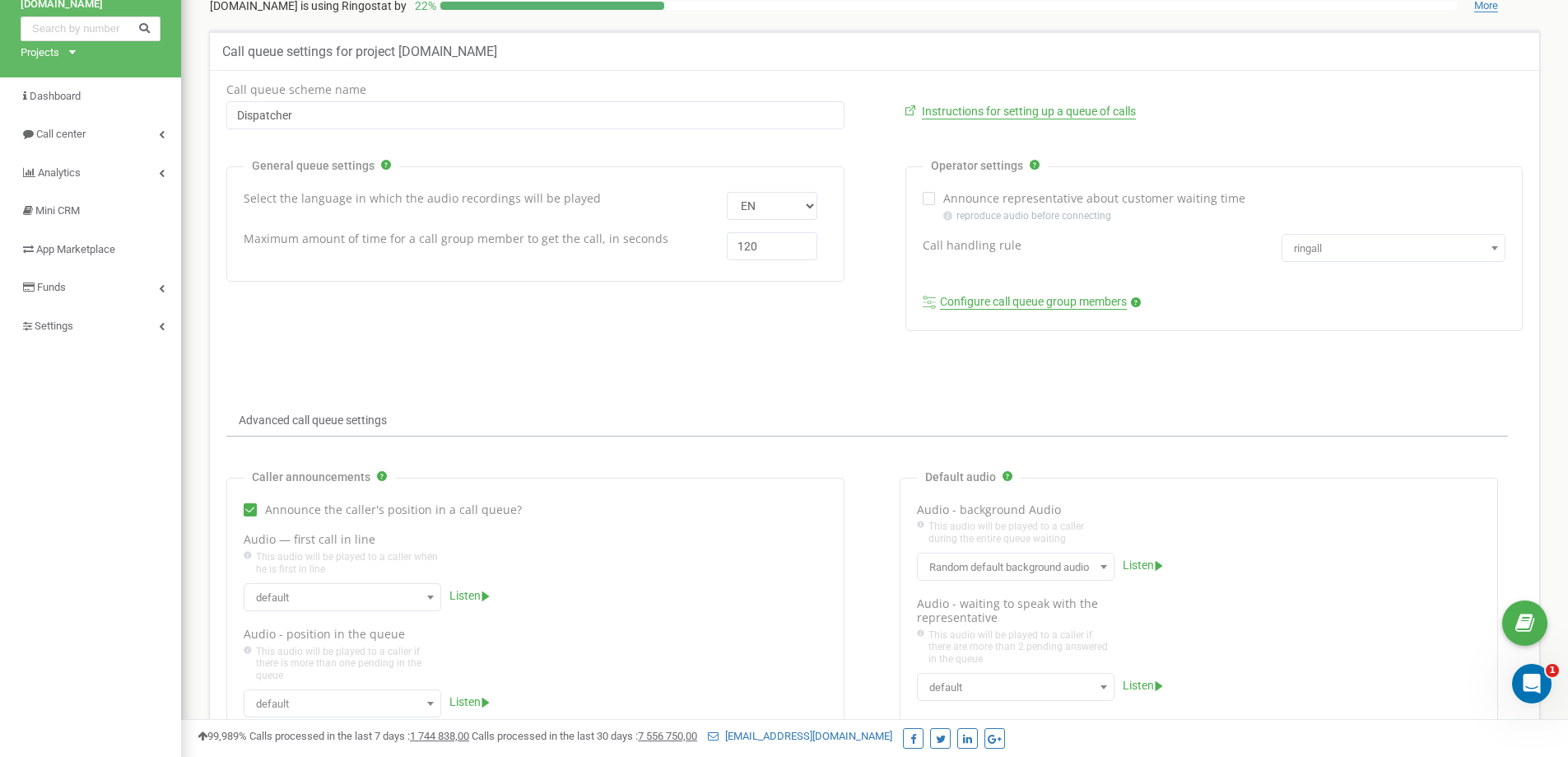
scroll to position [0, 0]
